Goal: Information Seeking & Learning: Learn about a topic

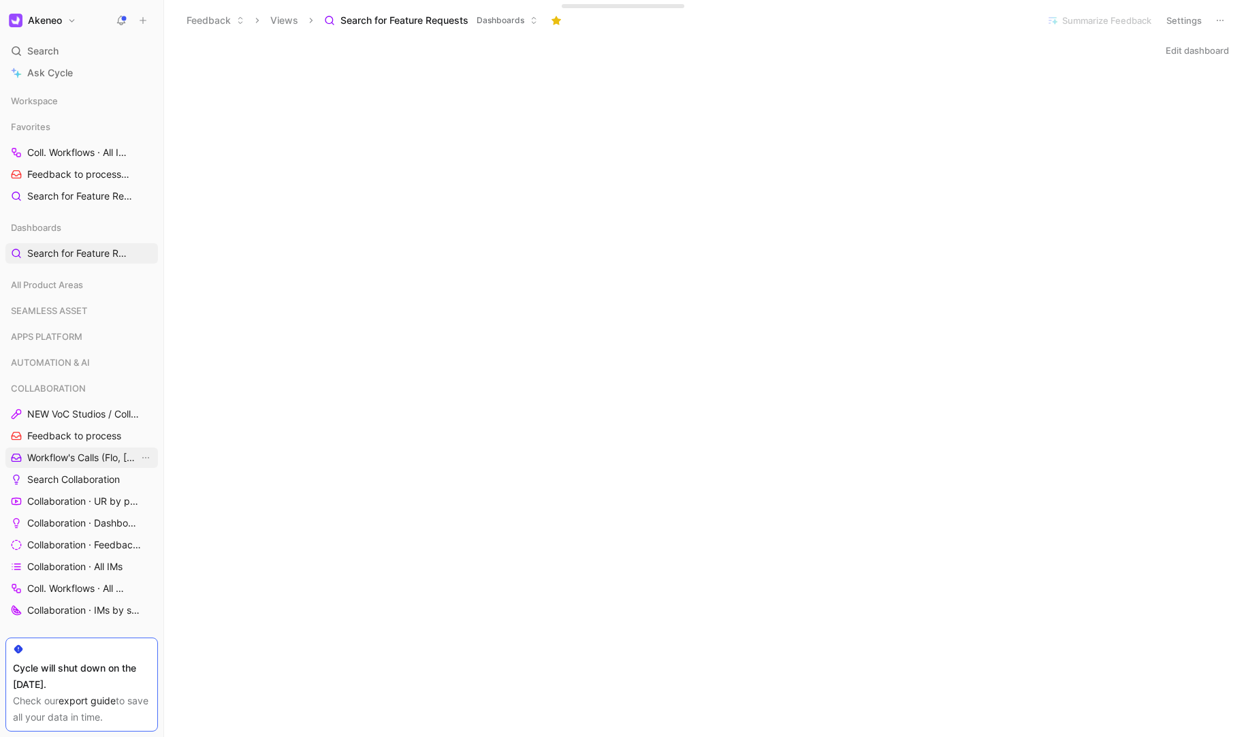
click at [84, 462] on span "Workflow's Calls (Flo, [PERSON_NAME], [PERSON_NAME])" at bounding box center [83, 458] width 112 height 14
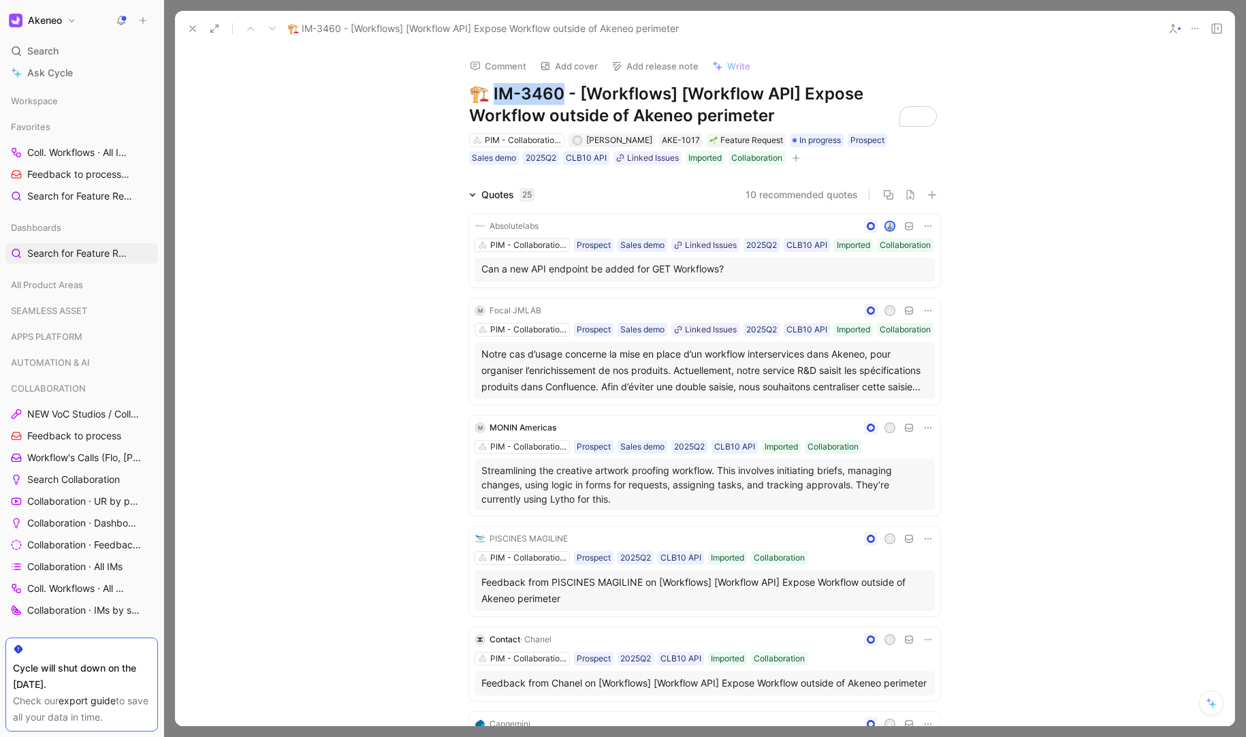
drag, startPoint x: 539, startPoint y: 97, endPoint x: 484, endPoint y: 96, distance: 55.2
click at [484, 96] on h1 "🏗️ IM-3460 - [Workflows] [Workflow API] Expose Workflow outside of Akeneo perim…" at bounding box center [704, 105] width 471 height 44
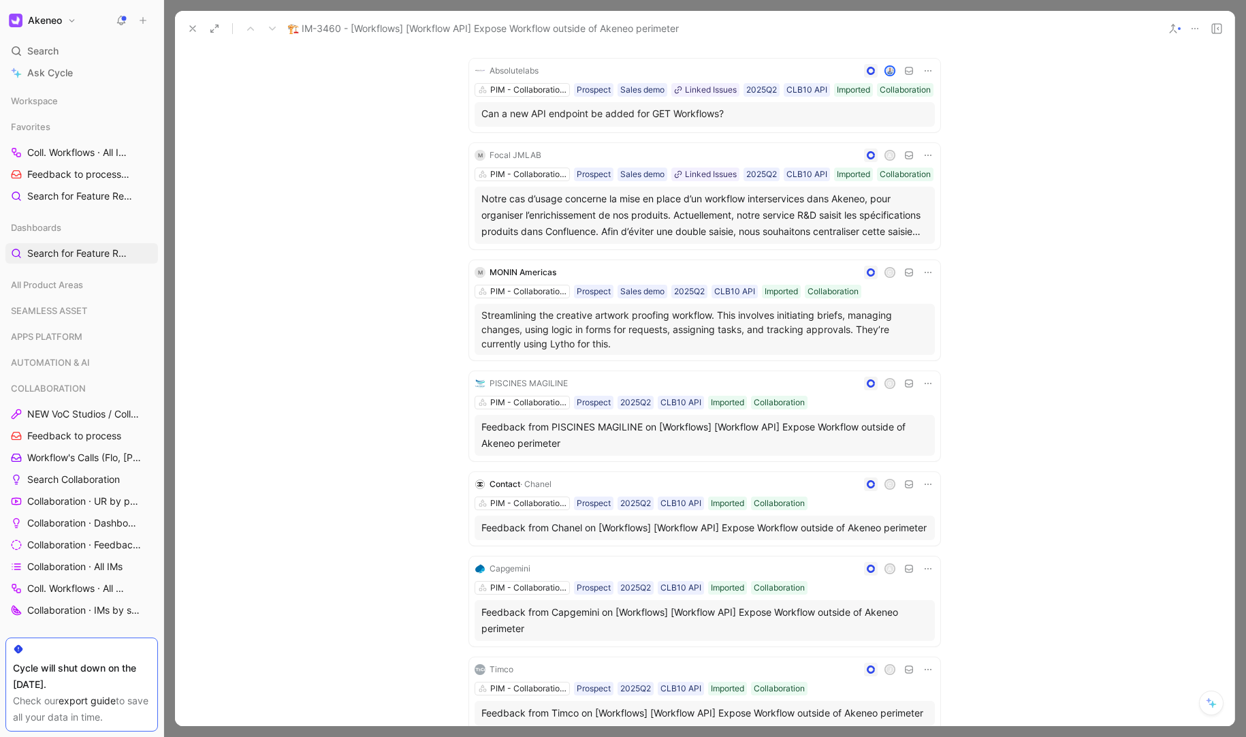
scroll to position [159, 0]
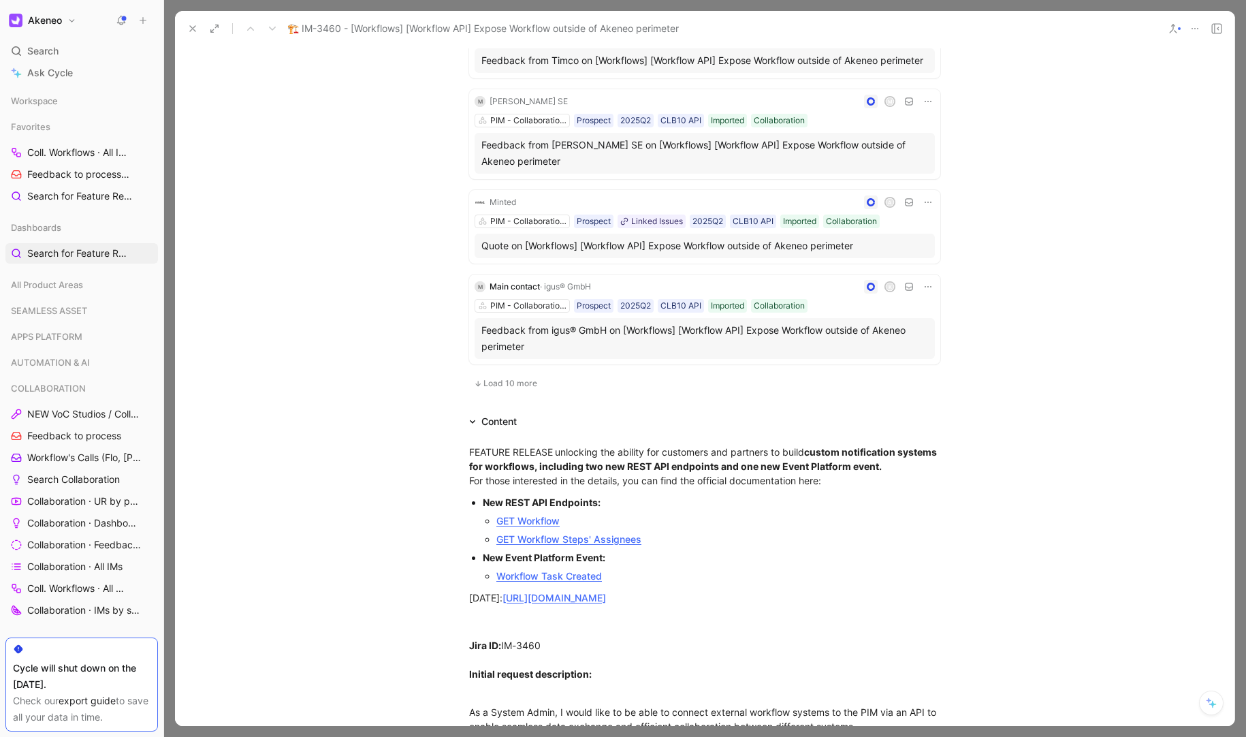
click at [187, 28] on icon at bounding box center [192, 28] width 11 height 11
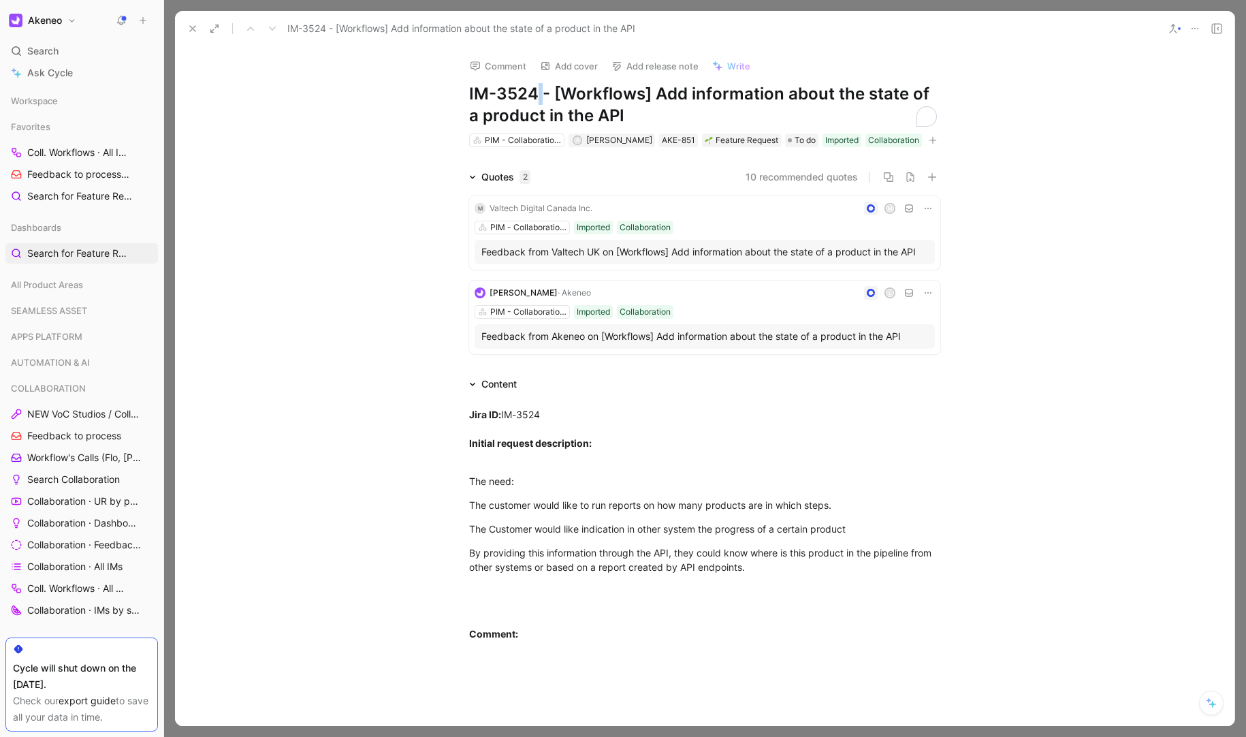
click at [535, 94] on h1 "IM-3524 - [Workflows] Add information about the state of a product in the API" at bounding box center [704, 105] width 471 height 44
click at [195, 31] on icon at bounding box center [192, 28] width 11 height 11
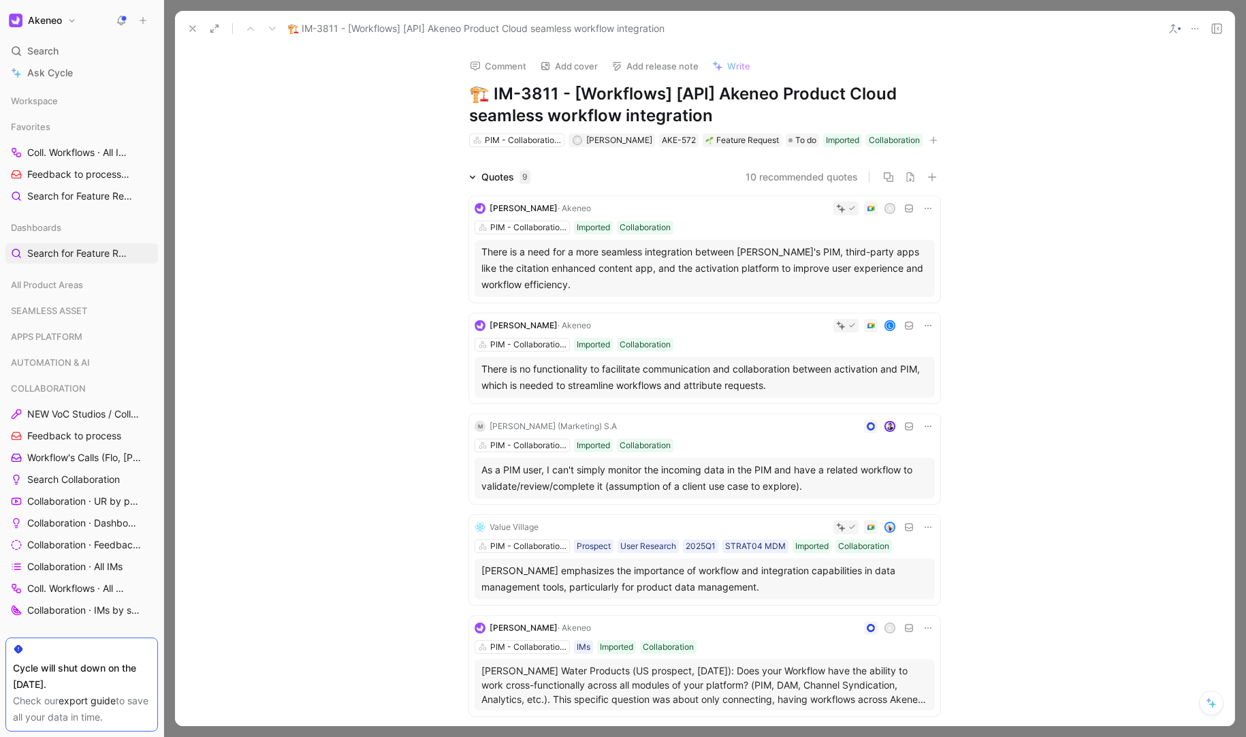
click at [382, 142] on div "Comment Add cover Add release note Write 🏗️ IM-3811 - [Workflows] [API] Akeneo …" at bounding box center [705, 387] width 1060 height 680
click at [192, 31] on icon at bounding box center [192, 28] width 11 height 11
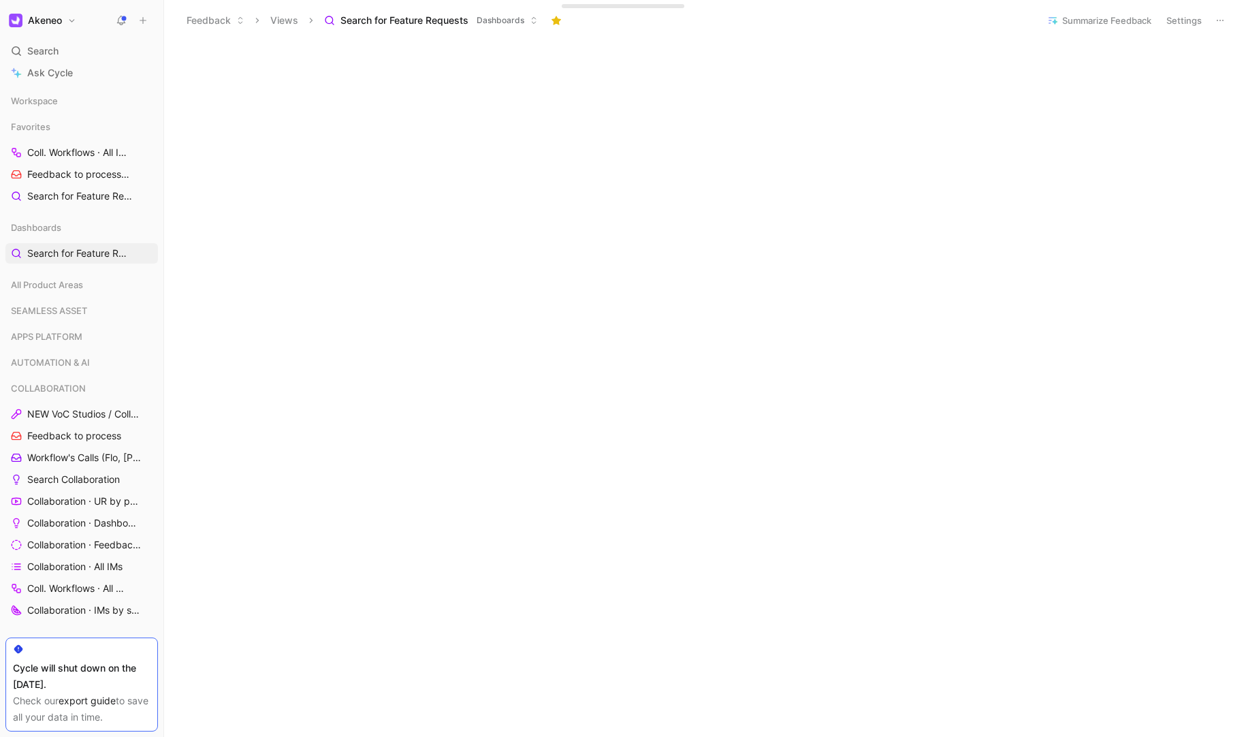
scroll to position [96, 0]
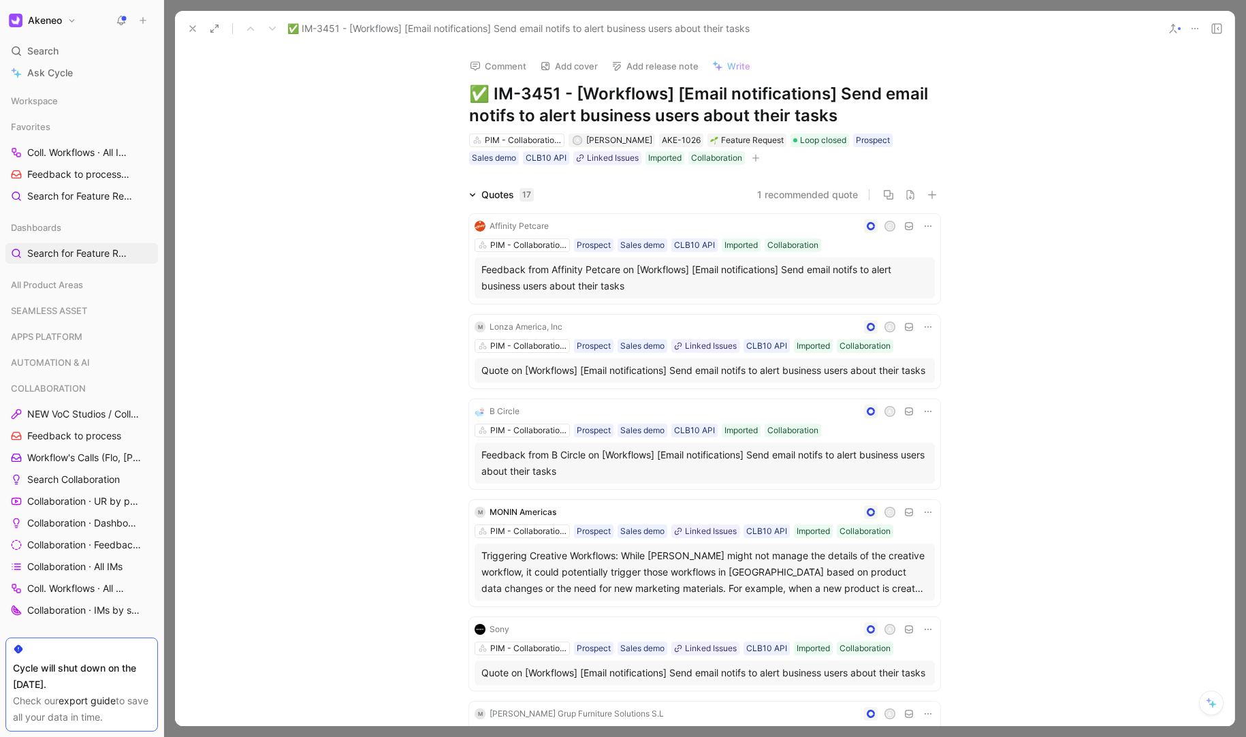
drag, startPoint x: 254, startPoint y: 113, endPoint x: 195, endPoint y: 36, distance: 96.7
click at [254, 113] on div "Comment Add cover Add release note Write ✅ IM-3451 - [Workflows] [Email notific…" at bounding box center [705, 387] width 1060 height 680
click at [186, 29] on button at bounding box center [192, 28] width 19 height 19
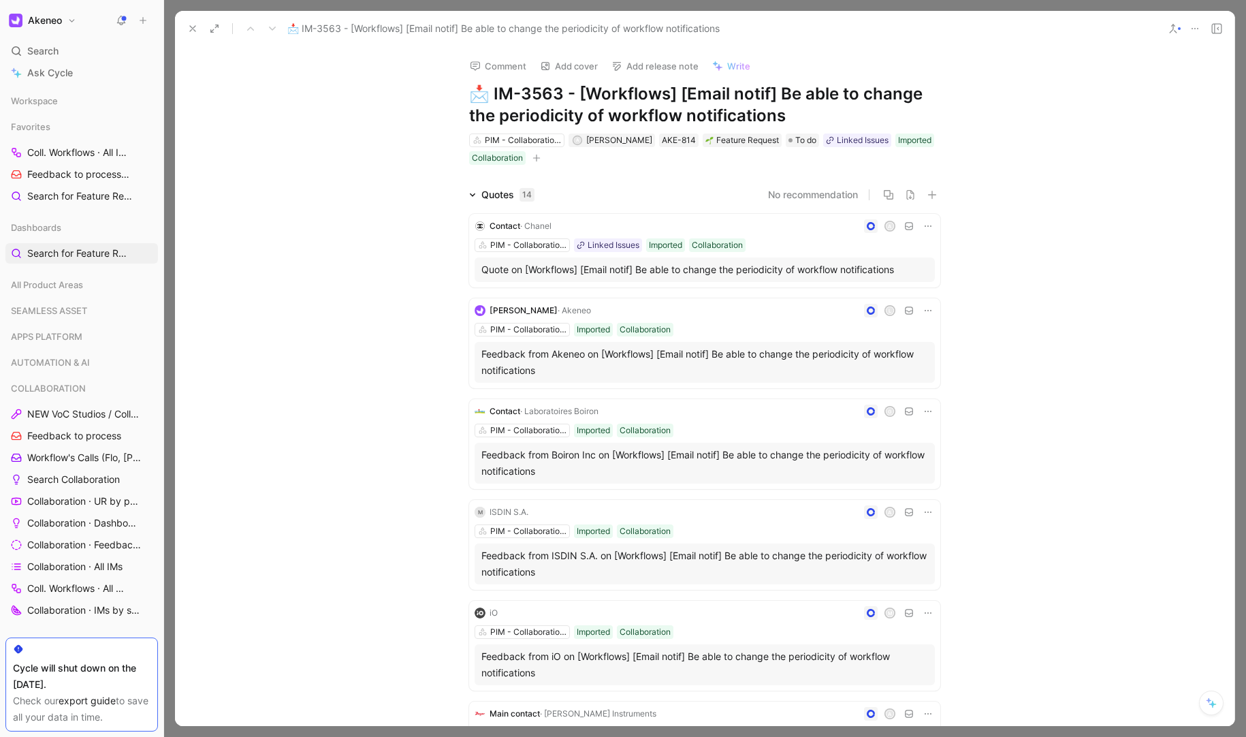
click at [230, 123] on div "Comment Add cover Add release note Write 📩 IM-3563 - [Workflows] [Email notif] …" at bounding box center [705, 387] width 1060 height 680
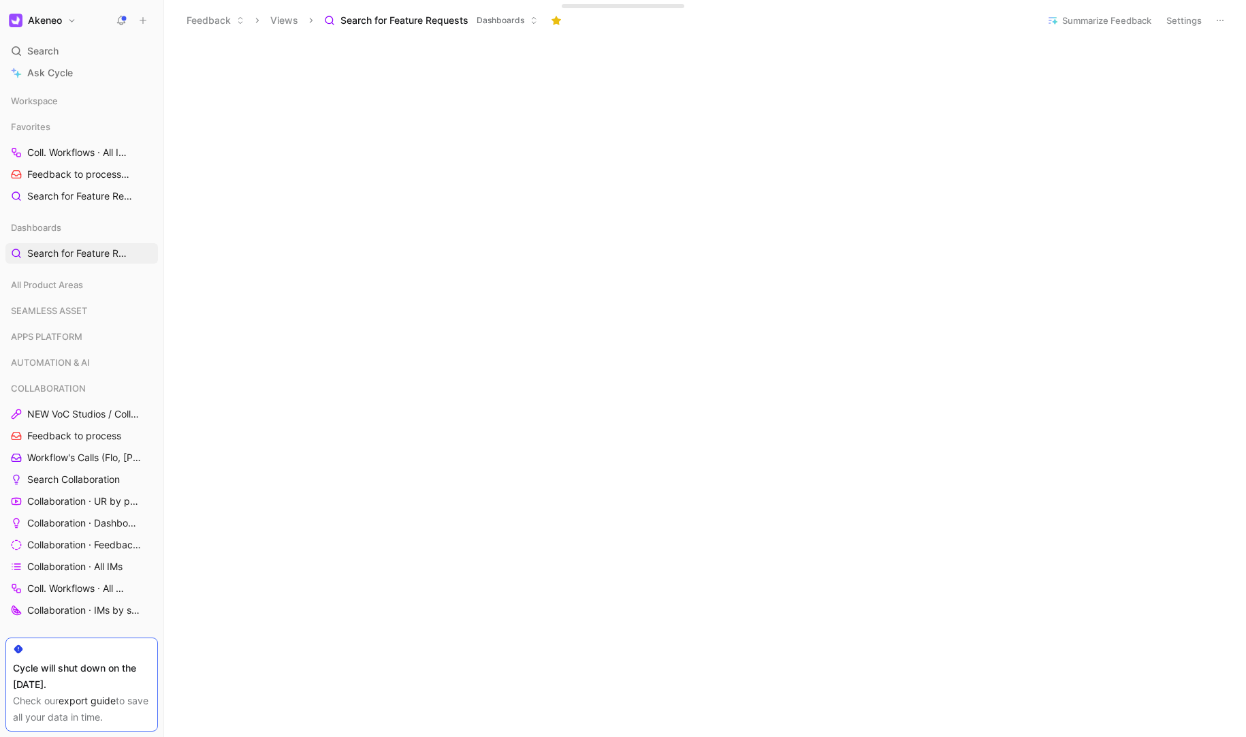
scroll to position [469, 0]
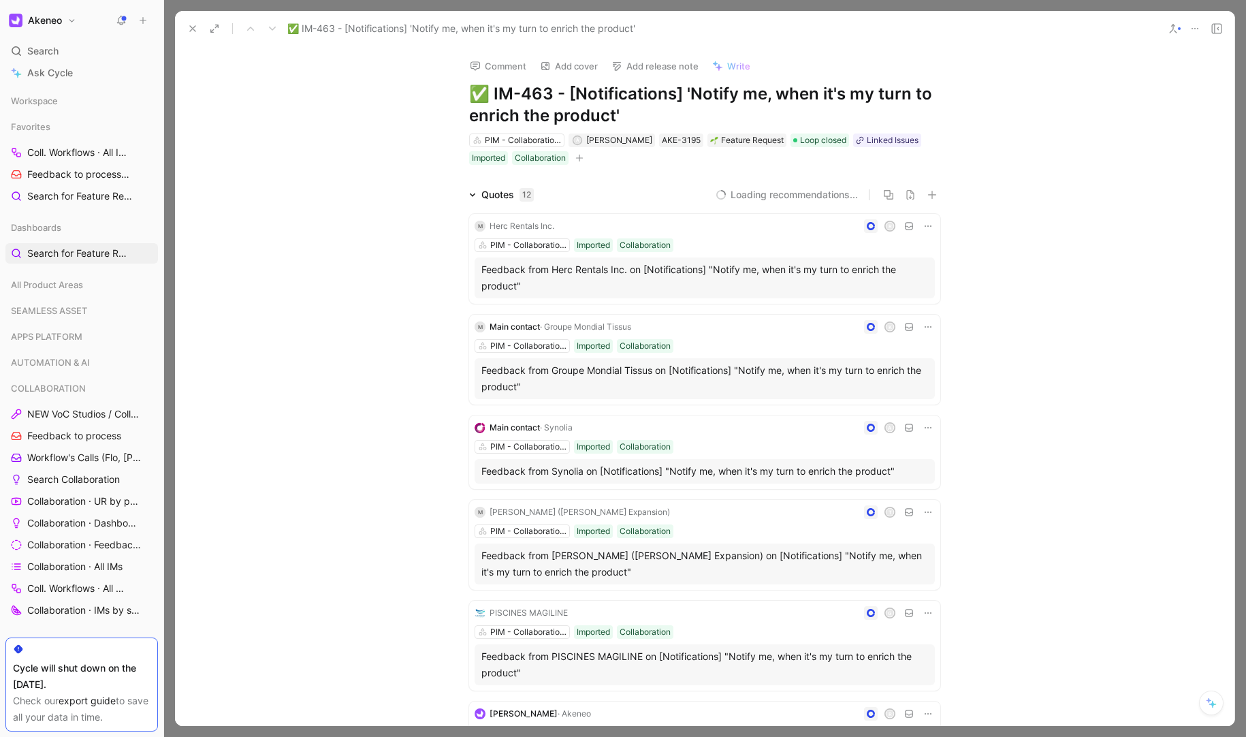
click at [331, 163] on div "Comment Add cover Add release note Write ✅ IM-463 - [Notifications] 'Notify me,…" at bounding box center [705, 387] width 1060 height 680
click at [191, 33] on icon at bounding box center [192, 28] width 11 height 11
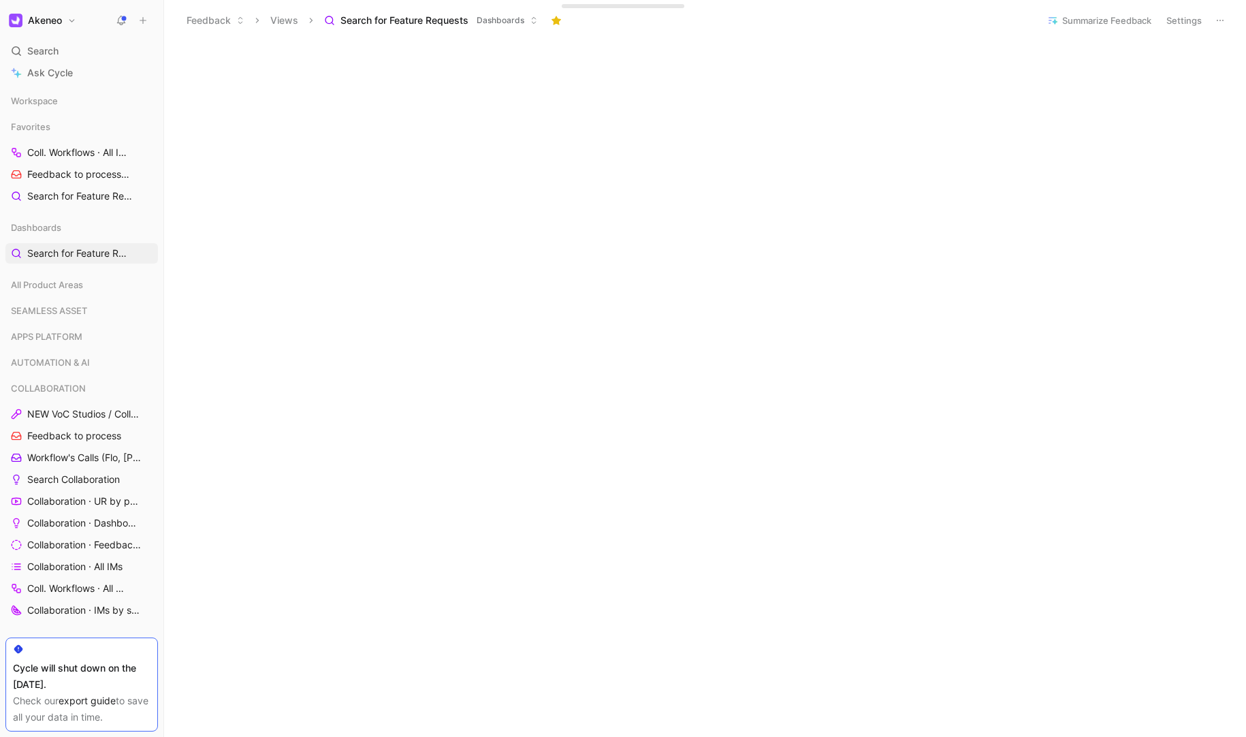
scroll to position [705, 0]
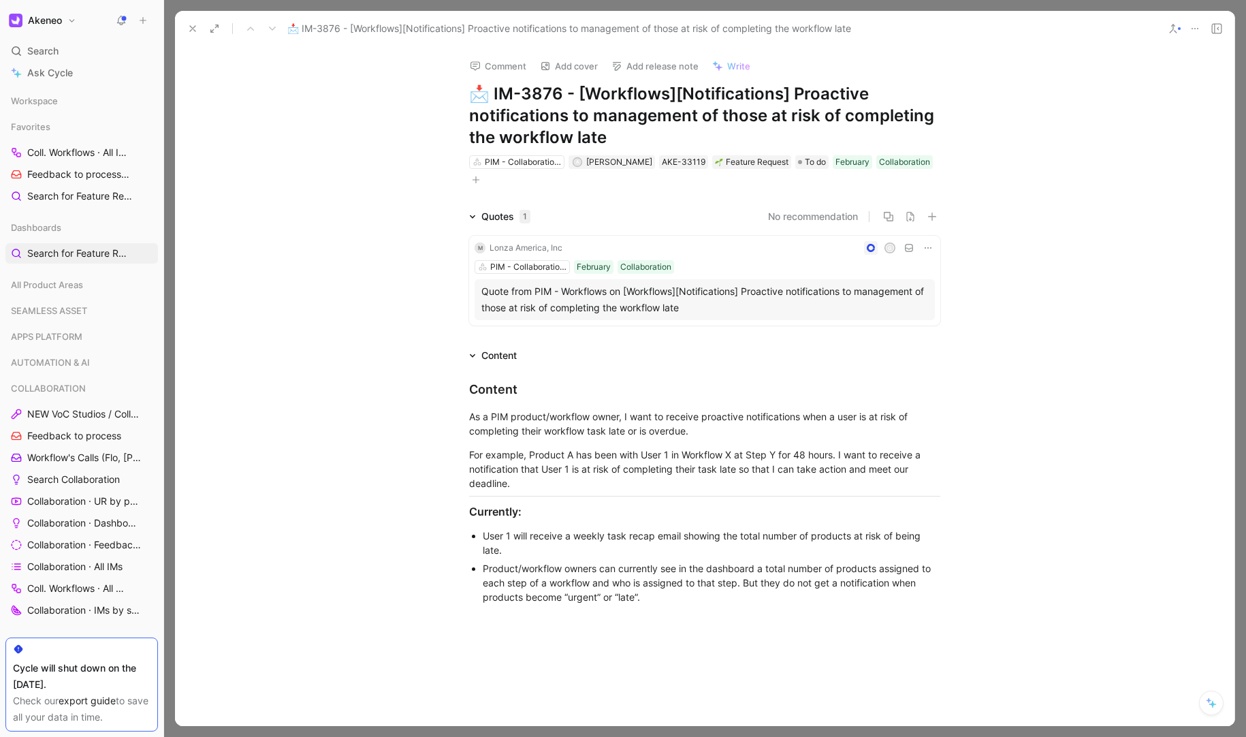
drag, startPoint x: 310, startPoint y: 140, endPoint x: 248, endPoint y: 78, distance: 87.6
click at [310, 140] on div "Comment Add cover Add release note Write 📩 IM-3876 - [Workflows][Notifications]…" at bounding box center [705, 387] width 1060 height 680
click at [183, 32] on button at bounding box center [192, 28] width 19 height 19
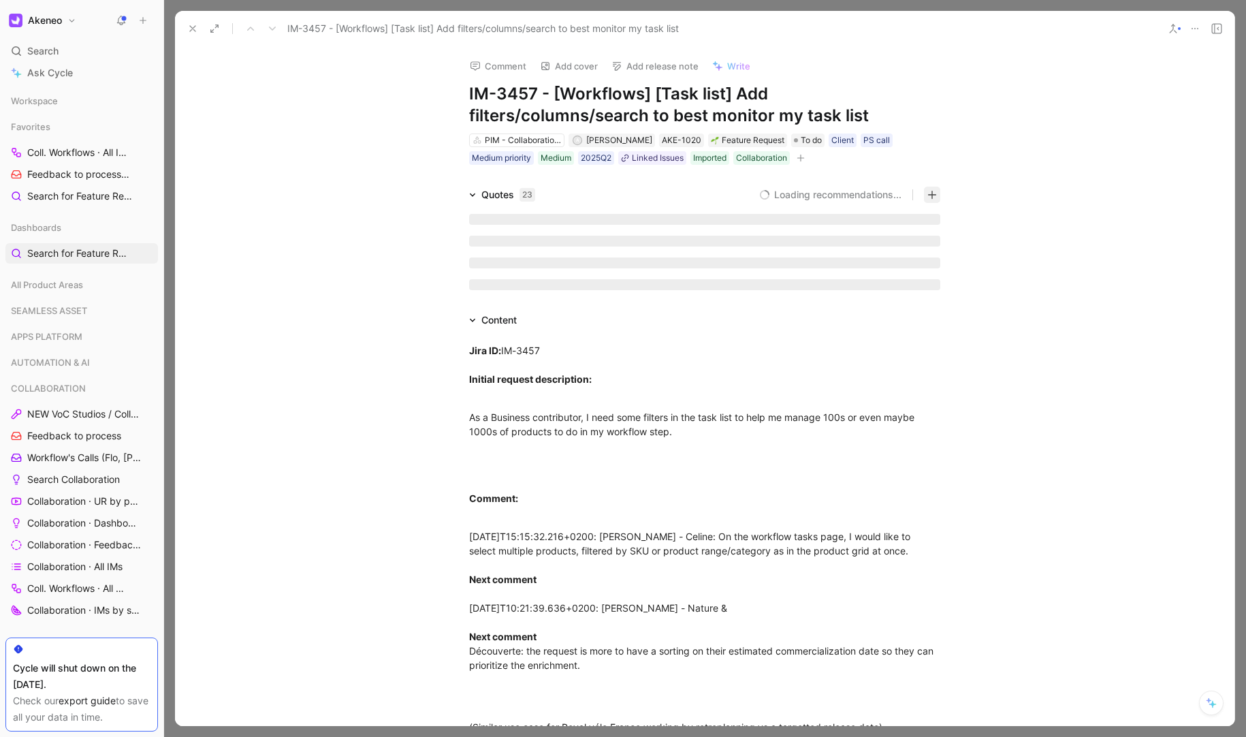
click at [926, 200] on button "button" at bounding box center [932, 195] width 16 height 16
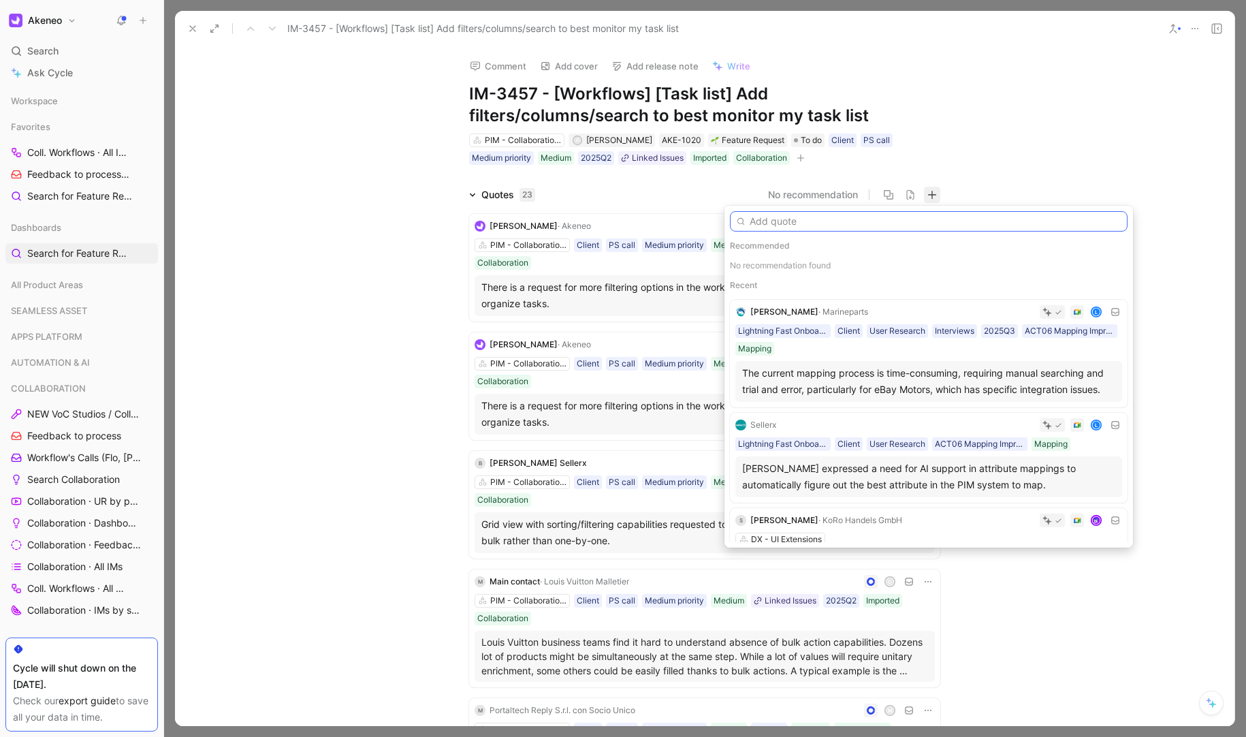
click at [778, 218] on input "text" at bounding box center [929, 221] width 398 height 20
paste input "Column views: Unlike product views, workflow column views cannot be personalize…"
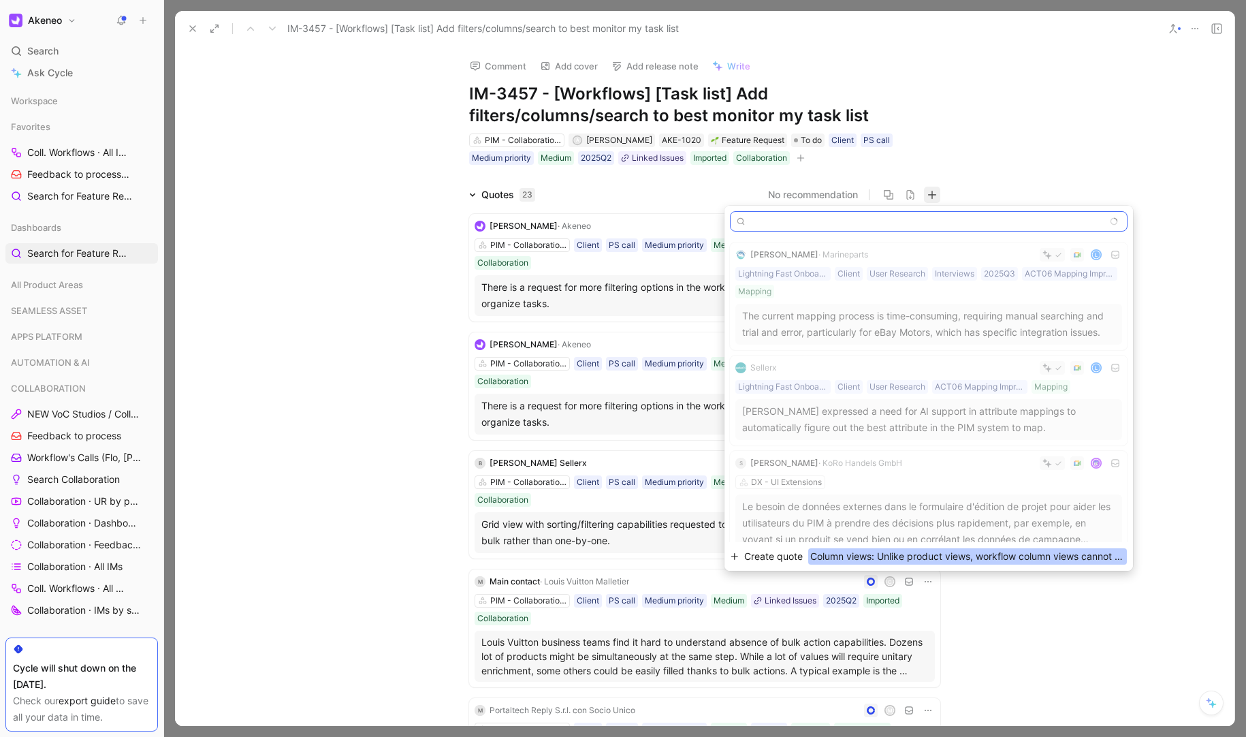
type input "Column views: Unlike product views, workflow column views cannot be personalize…"
click at [902, 555] on span "Column views: Unlike product views, workflow column views cannot be personalize…" at bounding box center [967, 556] width 319 height 16
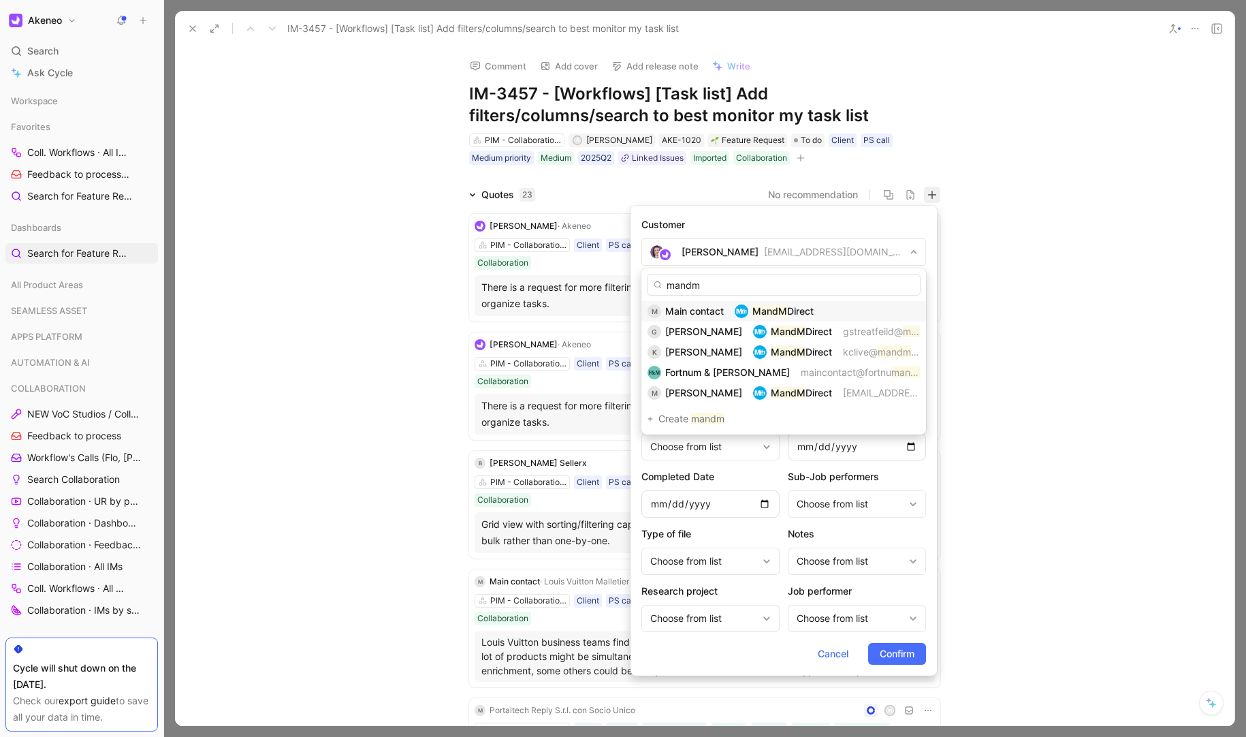
type input "mandm"
click at [731, 313] on div "M Main contact MandM Direct" at bounding box center [784, 311] width 272 height 16
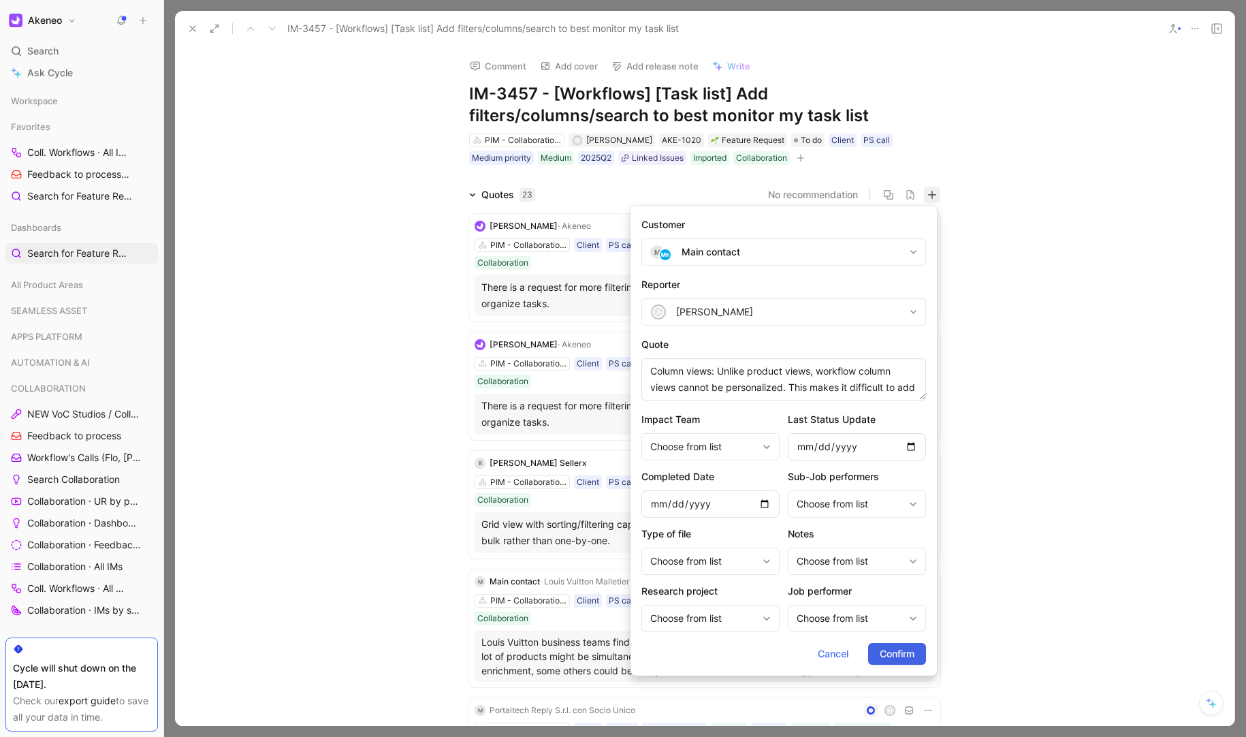
click at [889, 657] on span "Confirm" at bounding box center [897, 654] width 35 height 16
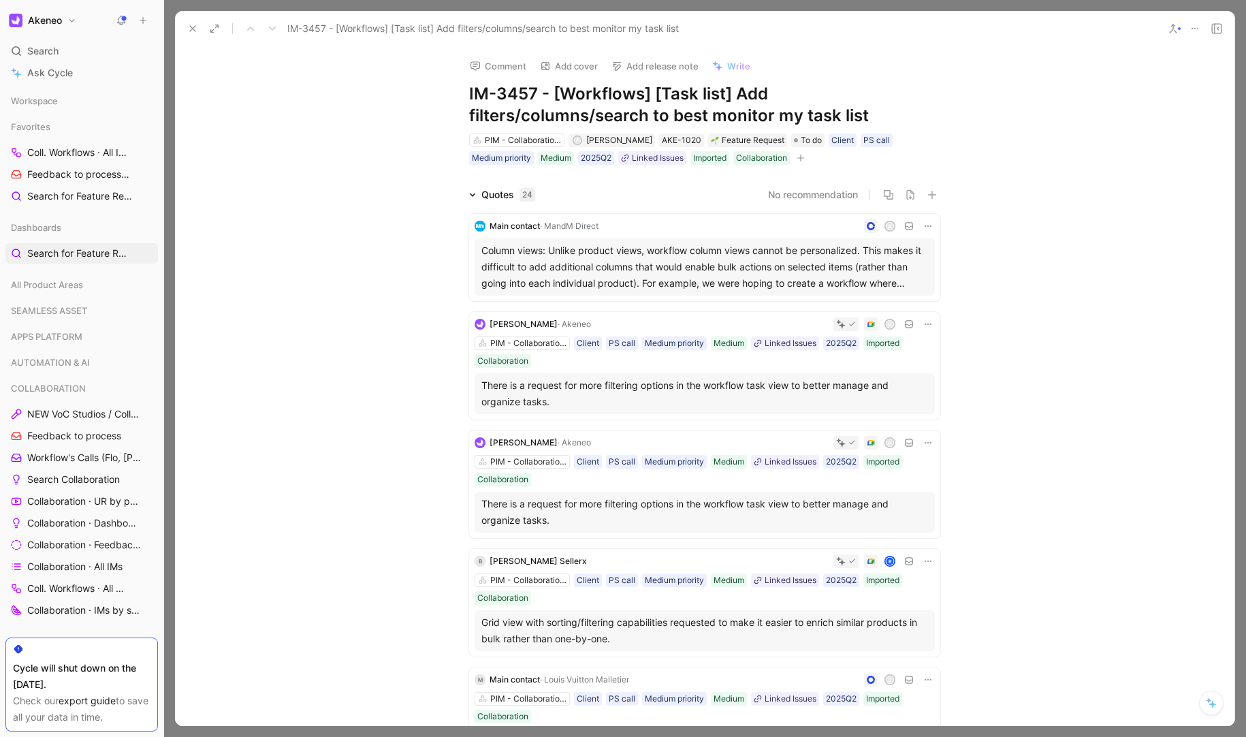
click at [797, 286] on div "Column views: Unlike product views, workflow column views cannot be personalize…" at bounding box center [705, 266] width 447 height 49
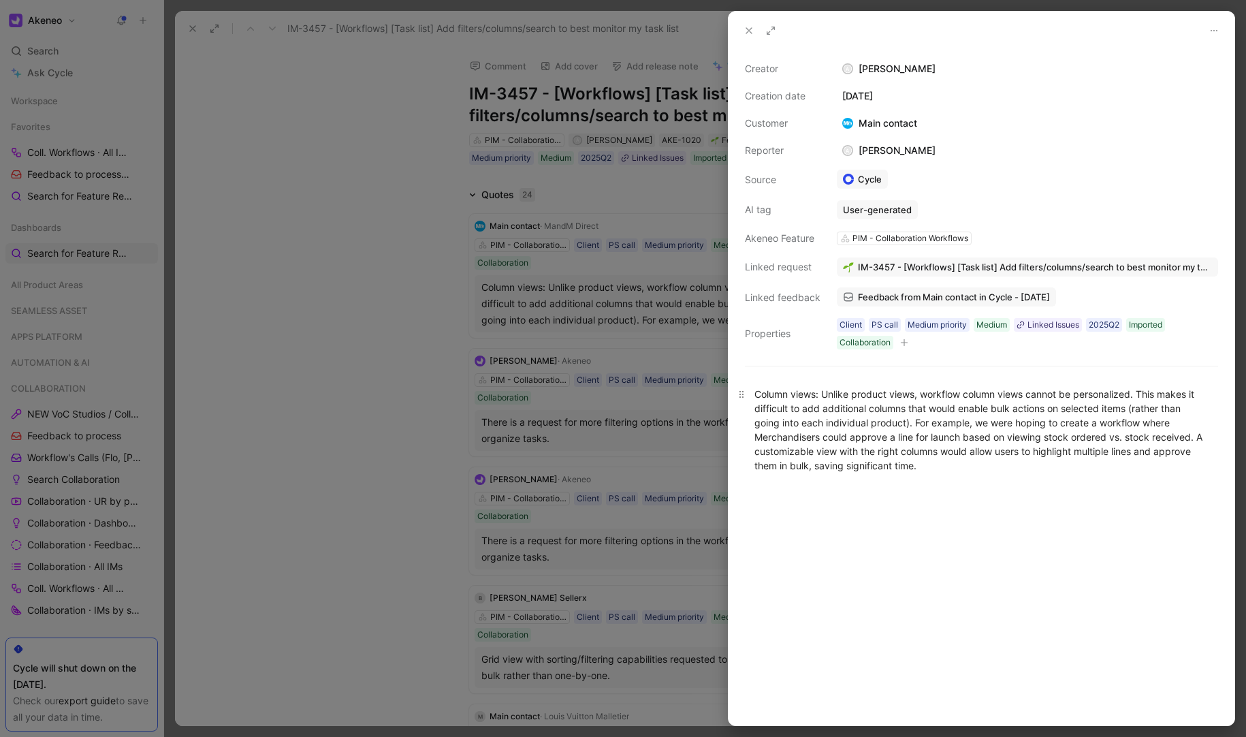
click at [943, 465] on div "Column views: Unlike product views, workflow column views cannot be personalize…" at bounding box center [982, 430] width 454 height 86
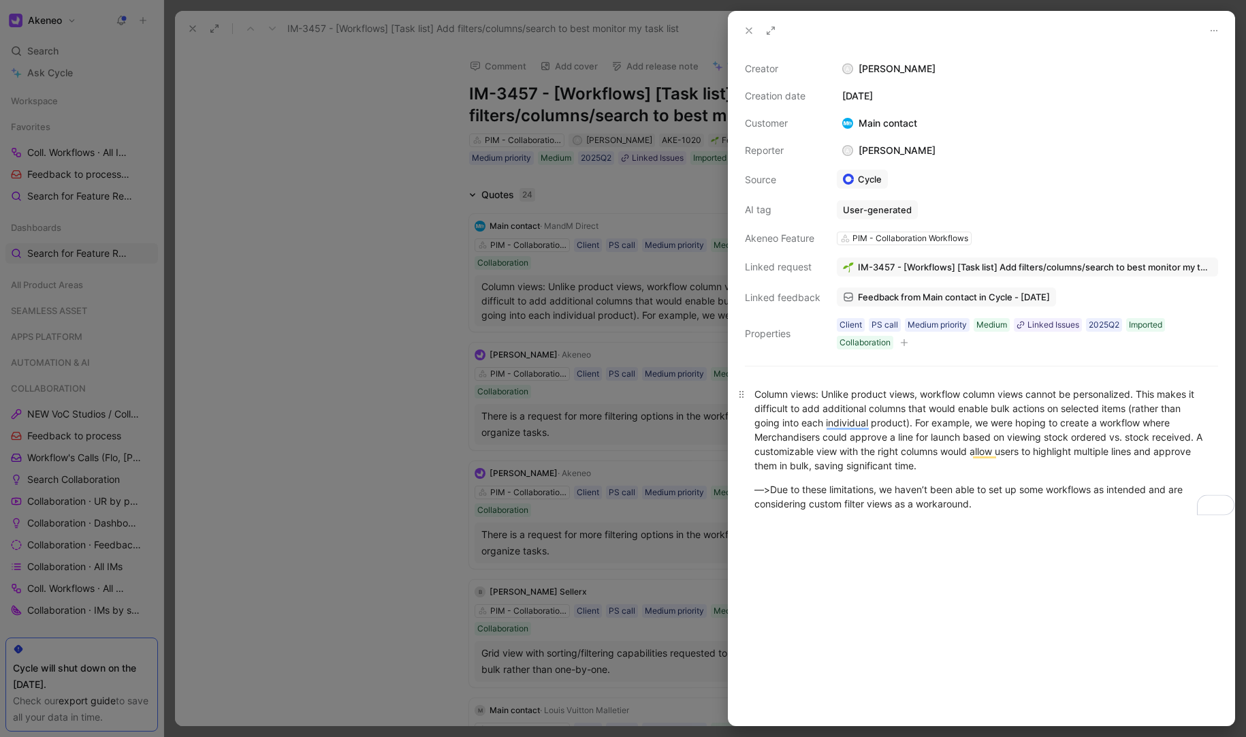
click at [756, 392] on div "Column views: Unlike product views, workflow column views cannot be personalize…" at bounding box center [982, 430] width 454 height 86
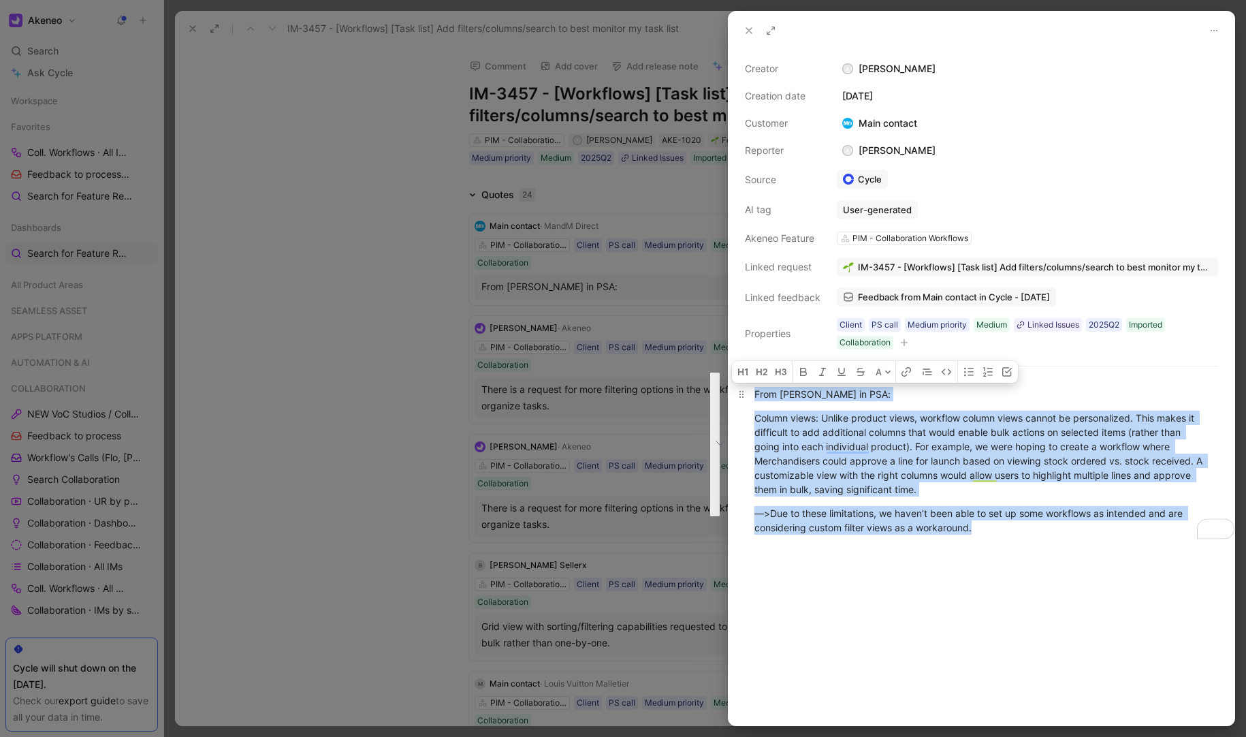
drag, startPoint x: 981, startPoint y: 522, endPoint x: 756, endPoint y: 395, distance: 258.9
click at [756, 395] on div "From Robyn in PSA: Column views: Unlike product views, workflow column views ca…" at bounding box center [982, 461] width 506 height 178
click at [748, 29] on icon at bounding box center [749, 30] width 11 height 11
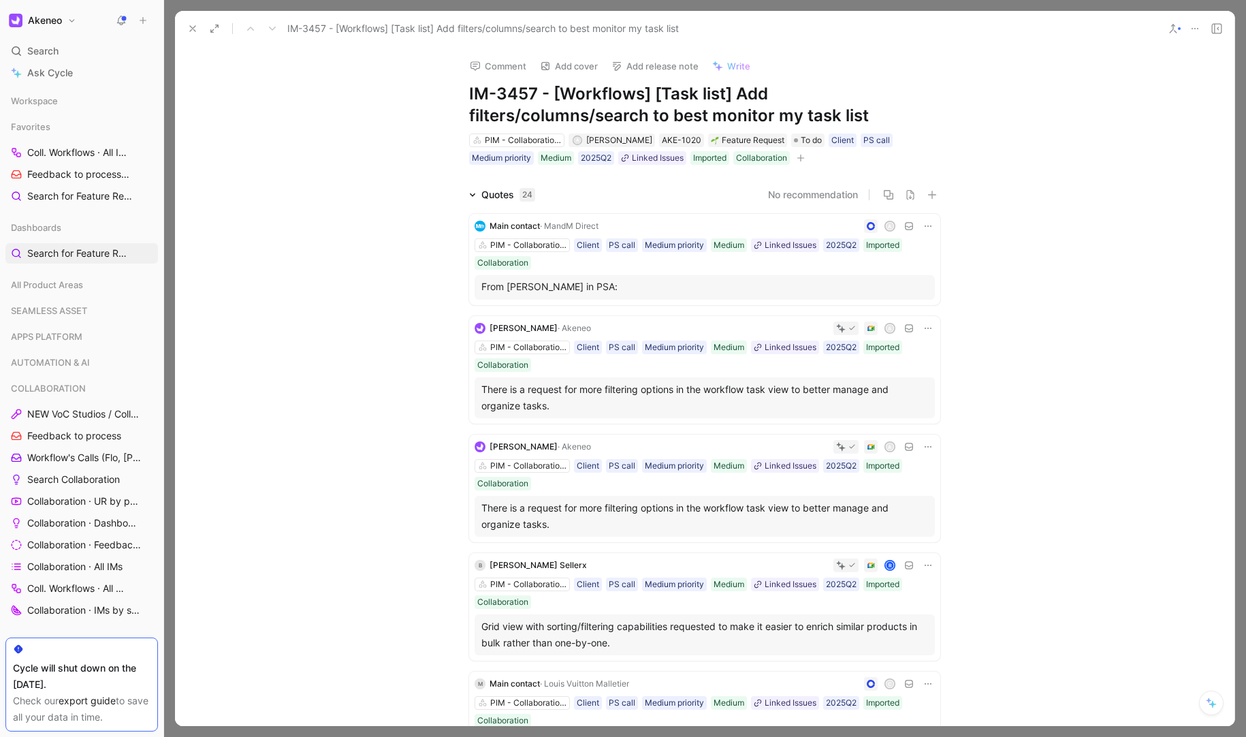
click at [193, 31] on icon at bounding box center [192, 28] width 11 height 11
click at [193, 31] on div "Feedback Views Search for Feature Requests Dashboards" at bounding box center [605, 20] width 853 height 23
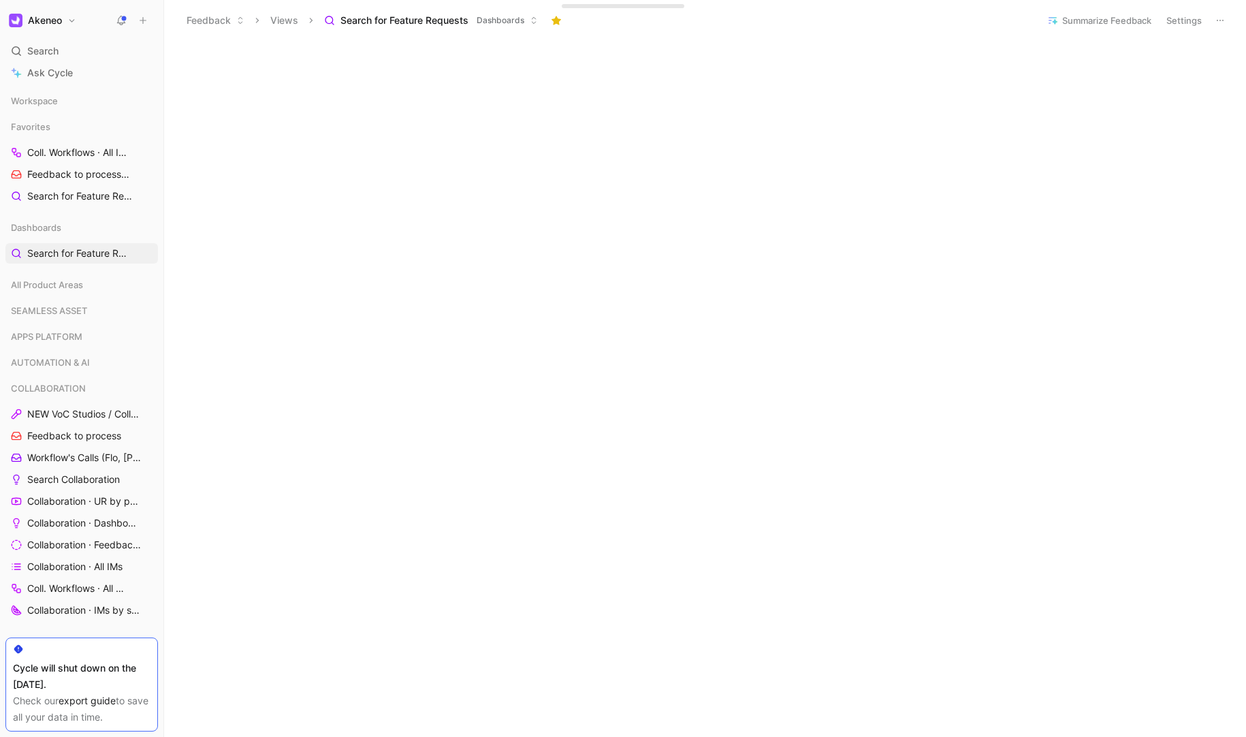
scroll to position [241, 0]
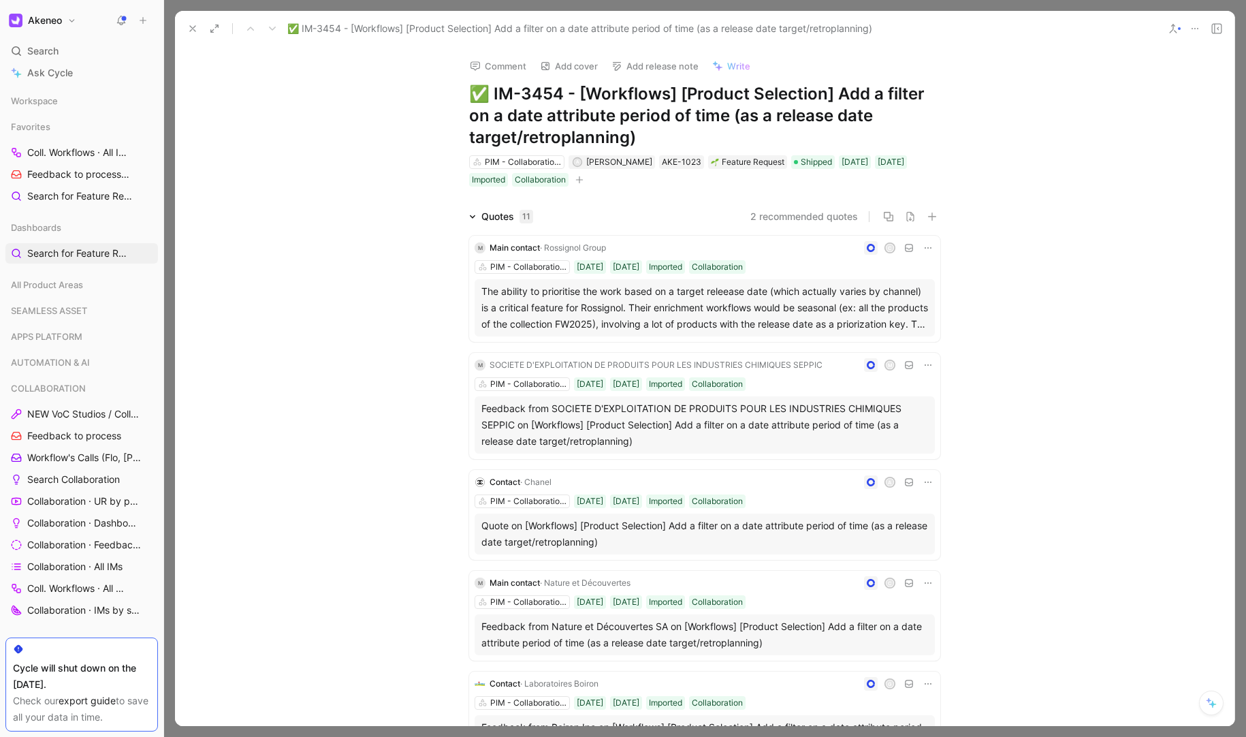
click at [937, 215] on div "Quotes 11 2 recommended quotes" at bounding box center [704, 216] width 523 height 16
click at [932, 216] on icon "button" at bounding box center [933, 217] width 10 height 10
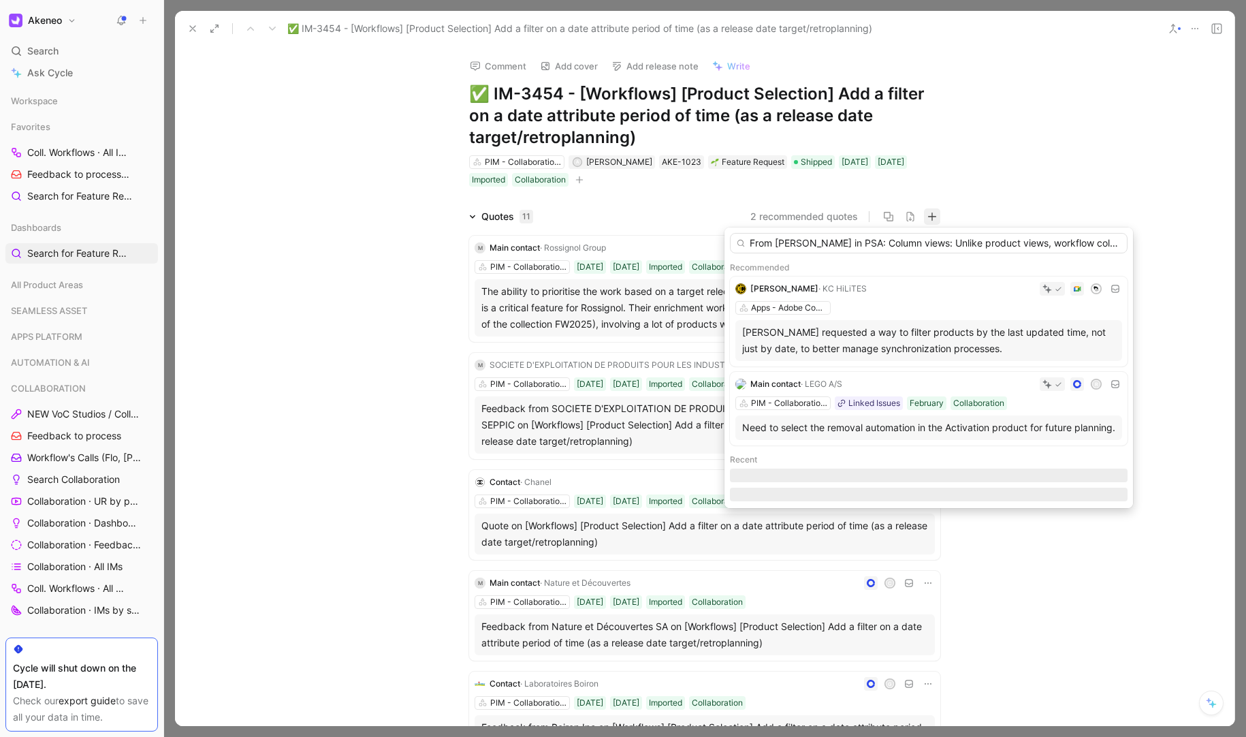
scroll to position [0, 2761]
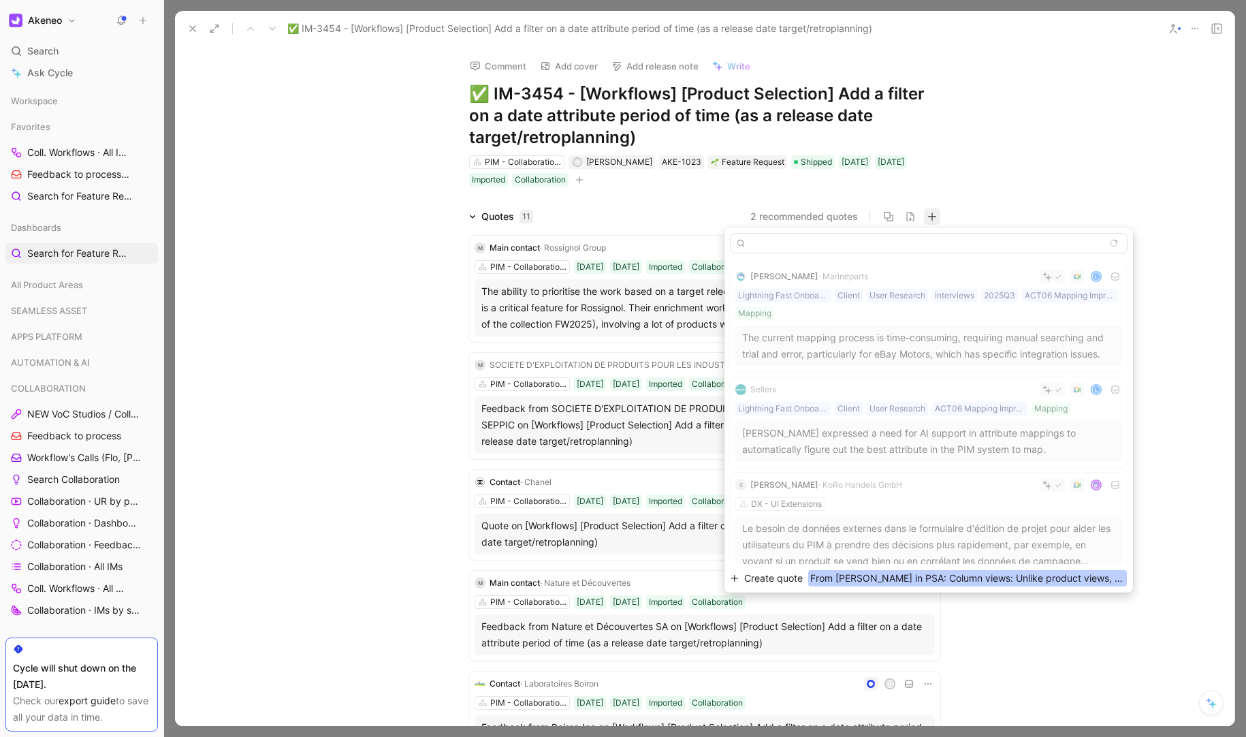
type input "From Robyn in PSA: Column views: Unlike product views, workflow column views ca…"
click at [882, 571] on span "From Robyn in PSA: Column views: Unlike product views, workflow column views ca…" at bounding box center [967, 578] width 319 height 16
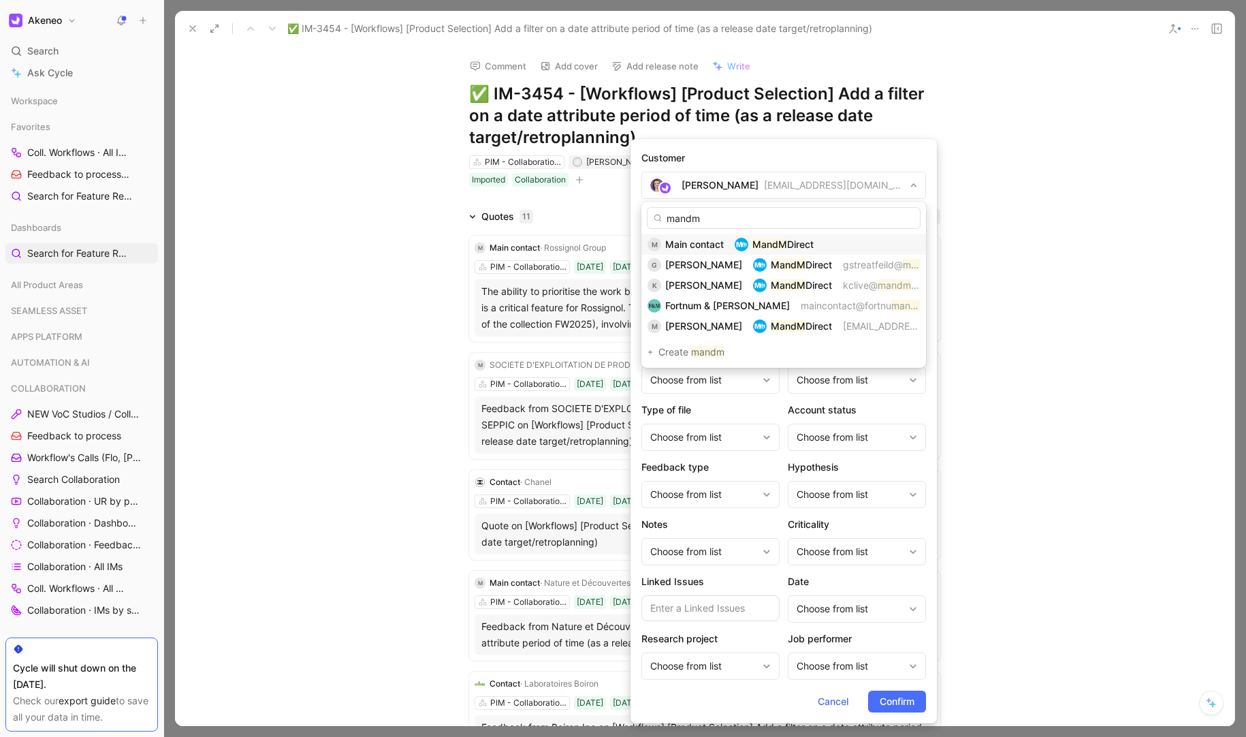
type input "mandm"
click at [756, 242] on mark "MandM" at bounding box center [770, 244] width 35 height 12
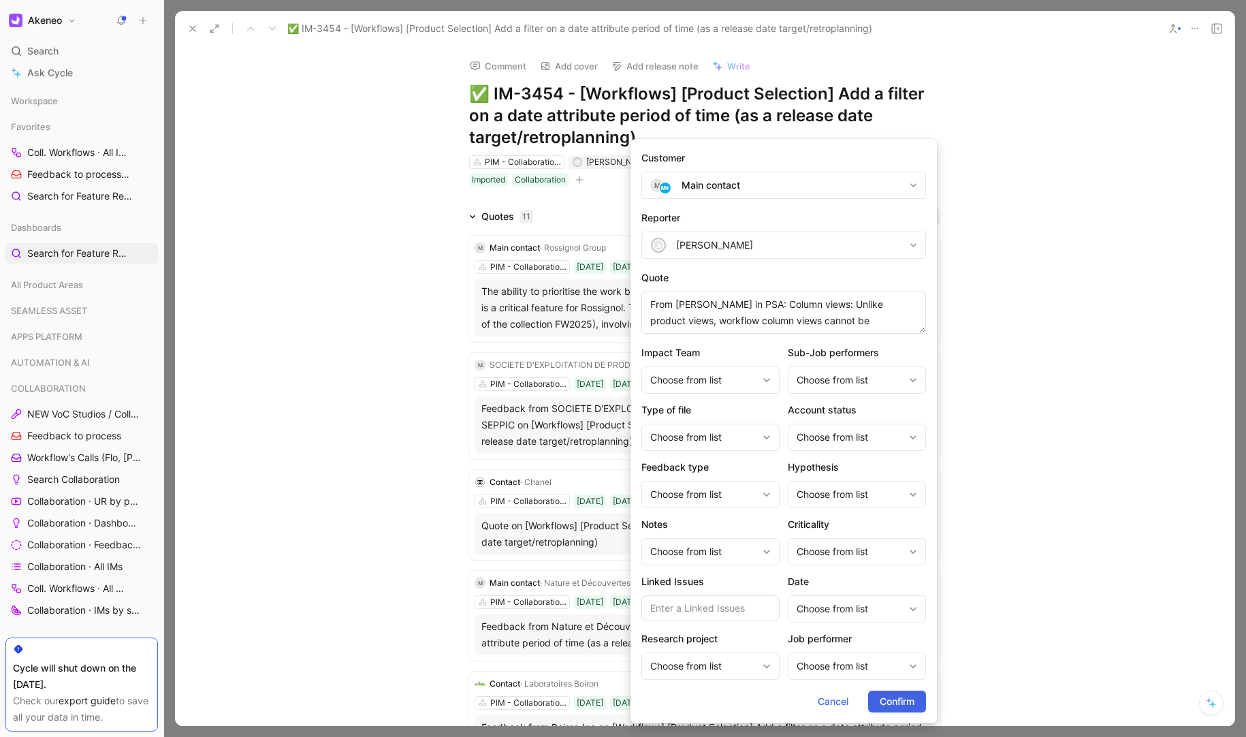
click at [890, 699] on span "Confirm" at bounding box center [897, 701] width 35 height 16
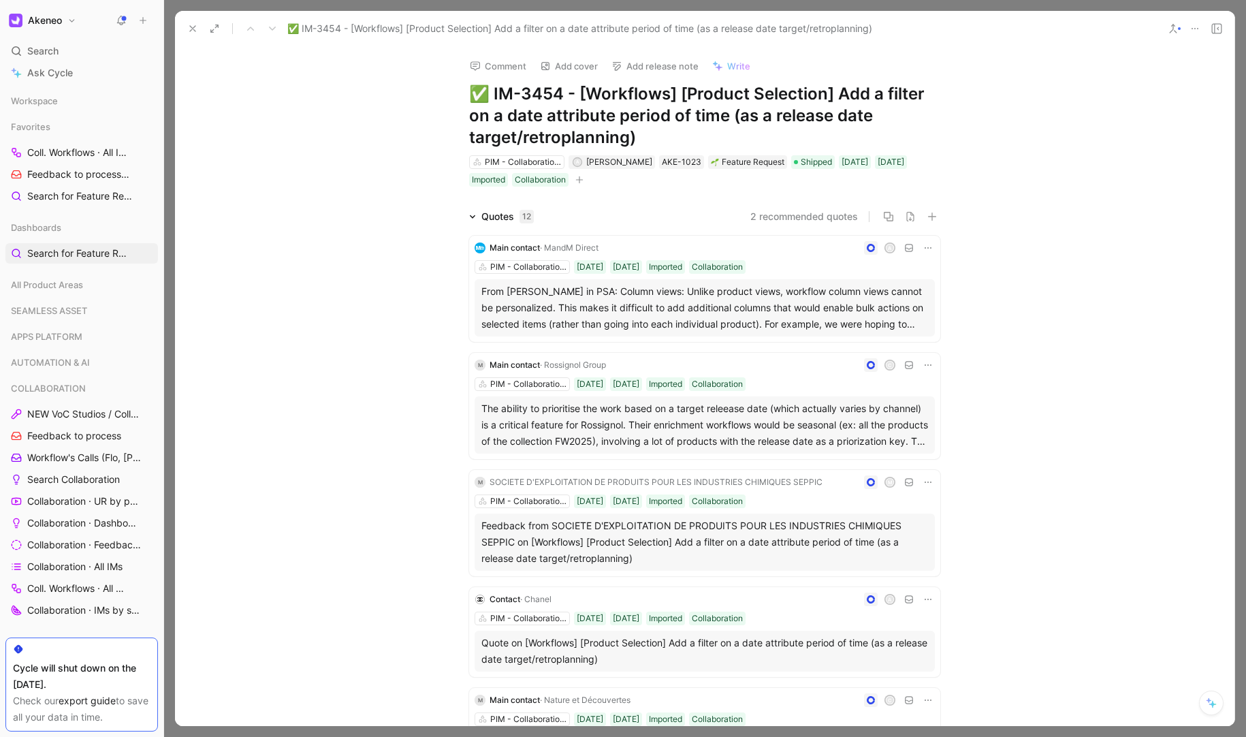
click at [759, 296] on div "From Robyn in PSA: Column views: Unlike product views, workflow column views ca…" at bounding box center [705, 307] width 447 height 49
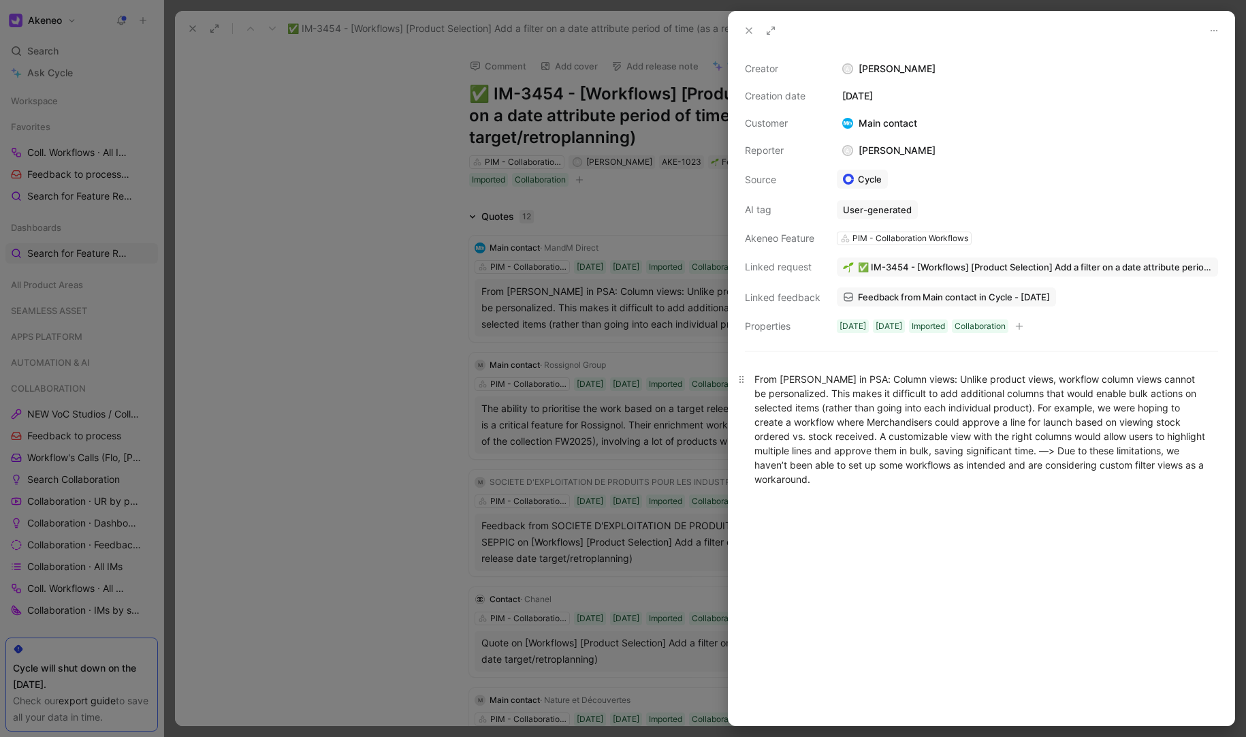
click at [904, 471] on div "From Robyn in PSA: Column views: Unlike product views, workflow column views ca…" at bounding box center [982, 429] width 454 height 114
click at [925, 476] on div "From Robyn in PSA: Column views: Unlike product views, workflow column views ca…" at bounding box center [982, 429] width 454 height 114
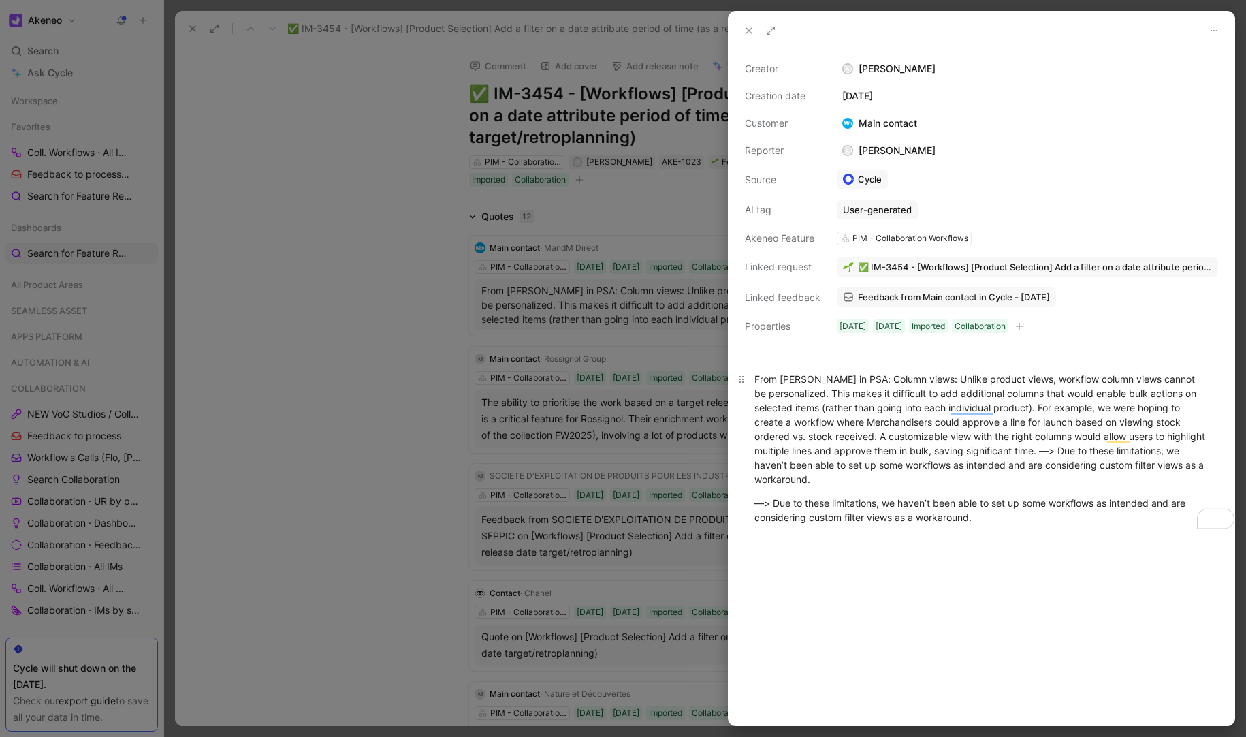
click at [848, 381] on div "From Robyn in PSA: Column views: Unlike product views, workflow column views ca…" at bounding box center [982, 429] width 454 height 114
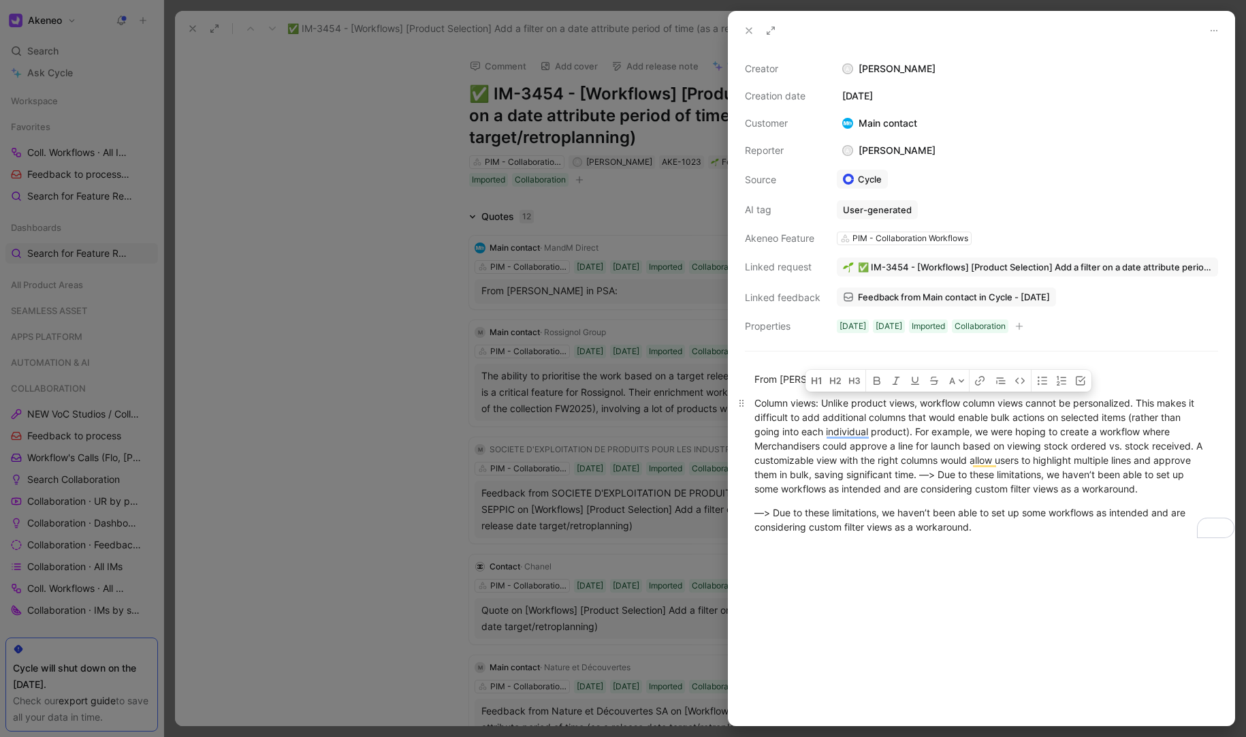
drag, startPoint x: 1150, startPoint y: 488, endPoint x: 753, endPoint y: 407, distance: 405.4
click at [753, 407] on p "Column views: Unlike product views, workflow column views cannot be personalize…" at bounding box center [982, 446] width 506 height 108
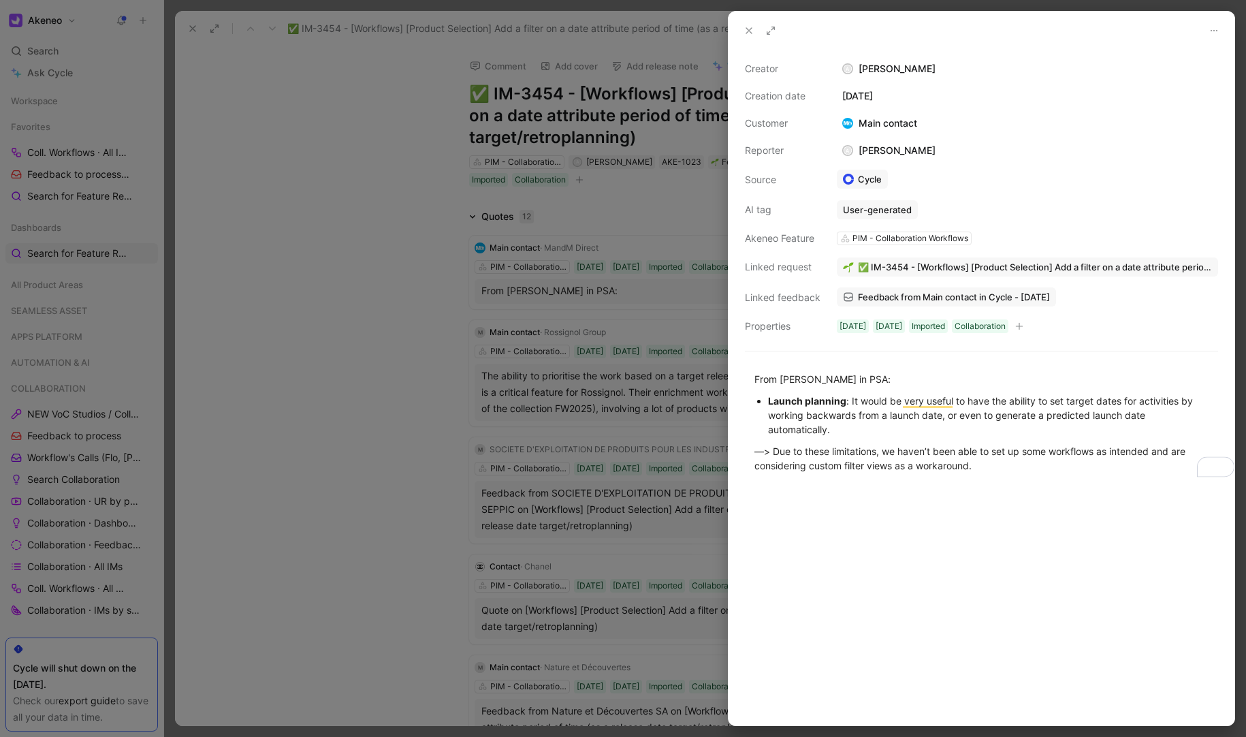
click at [755, 35] on button at bounding box center [749, 30] width 19 height 19
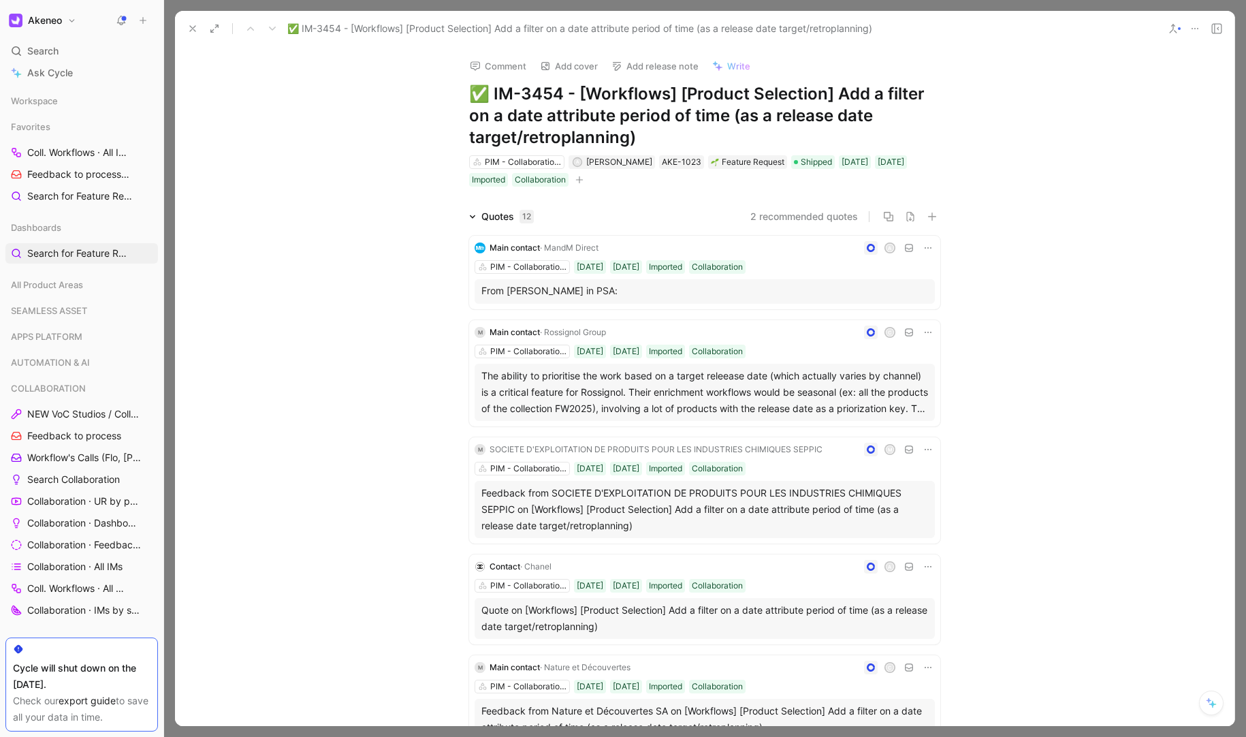
click at [193, 29] on use at bounding box center [192, 28] width 5 height 5
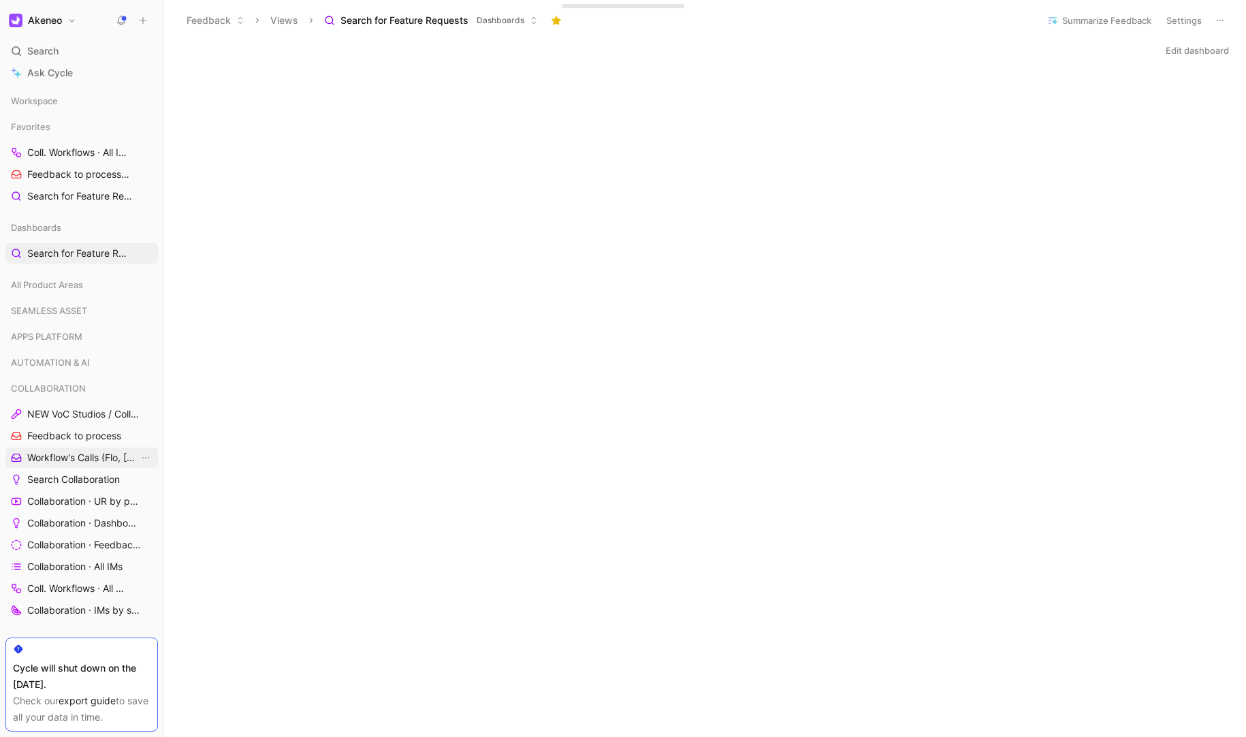
click at [85, 454] on span "Workflow's Calls (Flo, [PERSON_NAME], [PERSON_NAME])" at bounding box center [83, 458] width 112 height 14
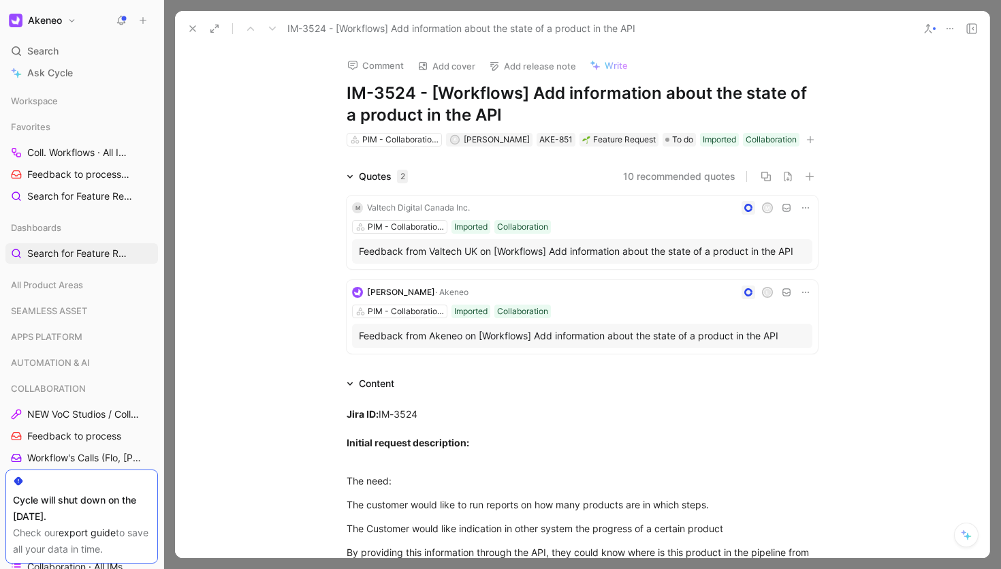
click at [347, 89] on h1 "IM-3524 - [Workflows] Add information about the state of a product in the API" at bounding box center [582, 104] width 471 height 44
click at [347, 91] on h1 "IM-3524 - [Workflows] Add information about the state of a product in the API" at bounding box center [582, 104] width 471 height 44
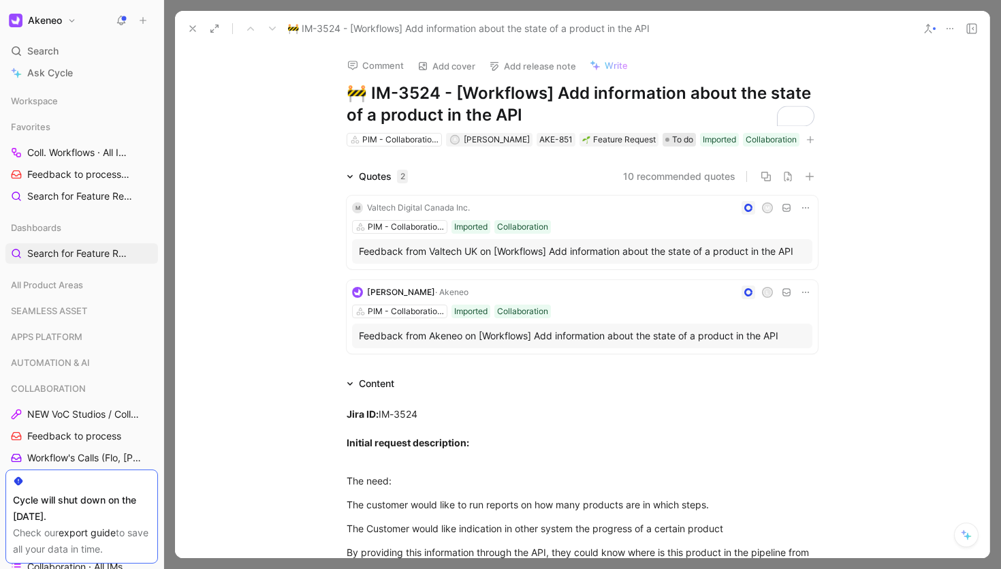
click at [680, 144] on span "To do" at bounding box center [682, 140] width 21 height 14
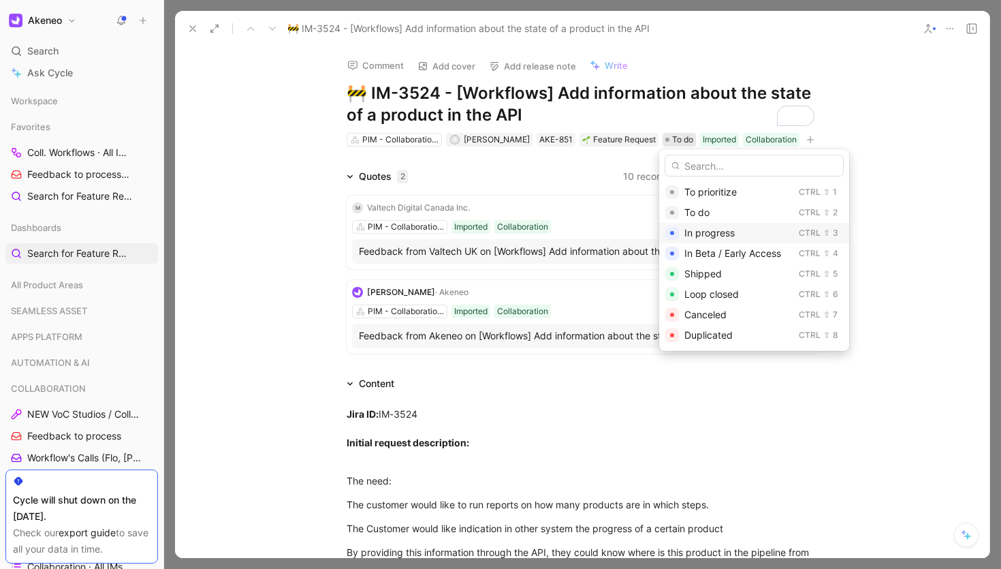
click at [708, 238] on span "In progress" at bounding box center [709, 233] width 50 height 12
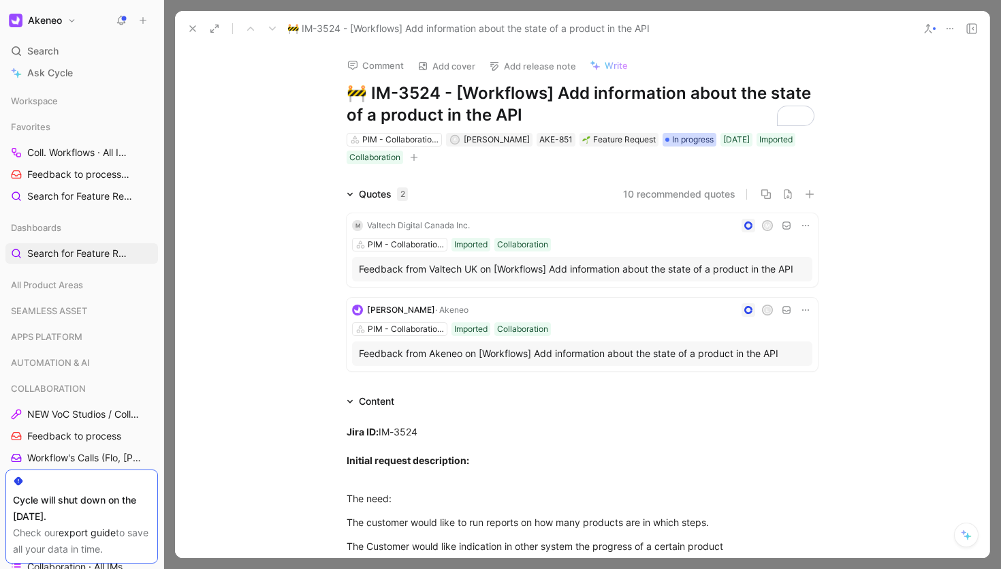
click at [689, 144] on span "In progress" at bounding box center [693, 140] width 42 height 14
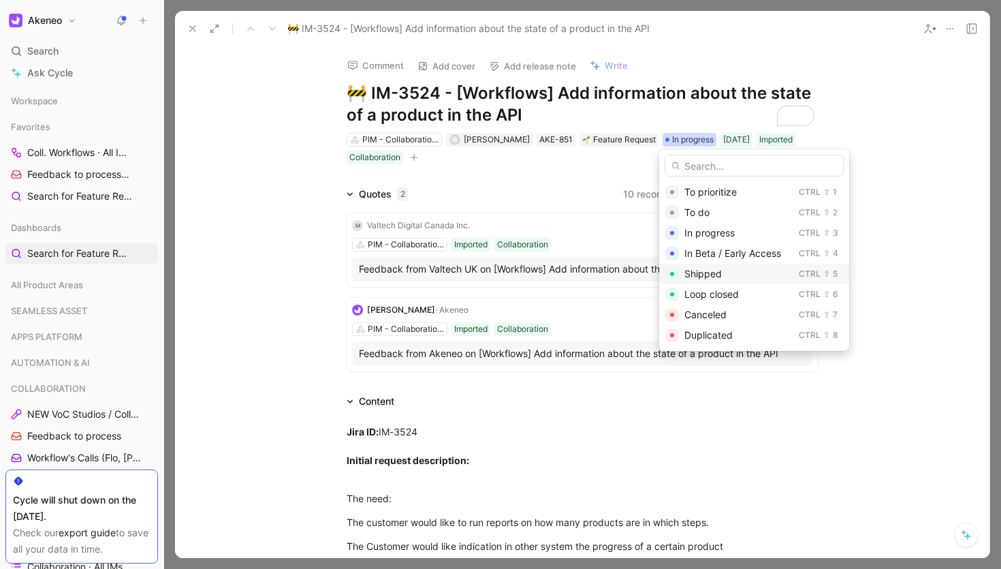
click at [707, 277] on span "Shipped" at bounding box center [702, 274] width 37 height 12
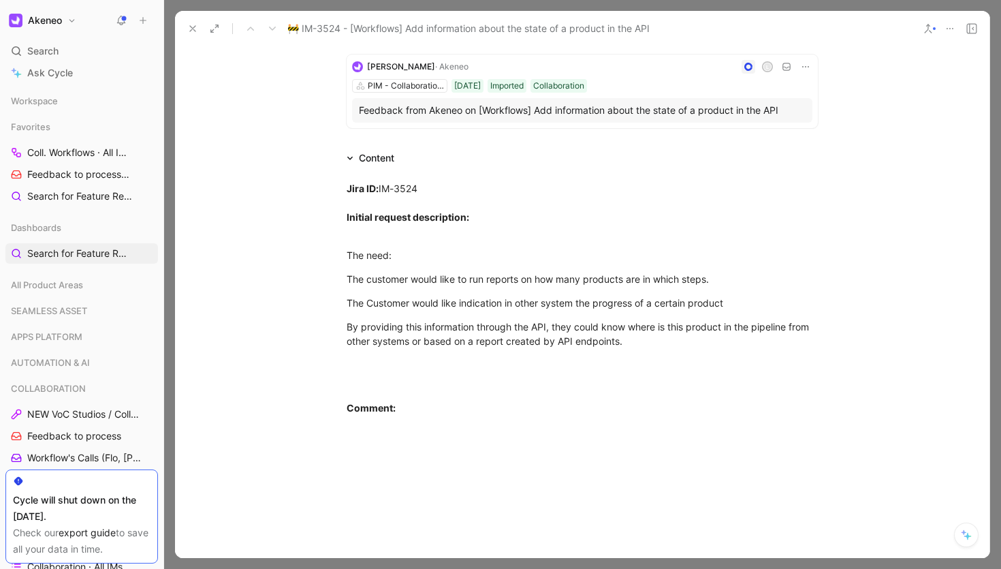
click at [413, 160] on div "Content" at bounding box center [582, 158] width 523 height 16
click at [385, 153] on div "Content" at bounding box center [376, 158] width 35 height 16
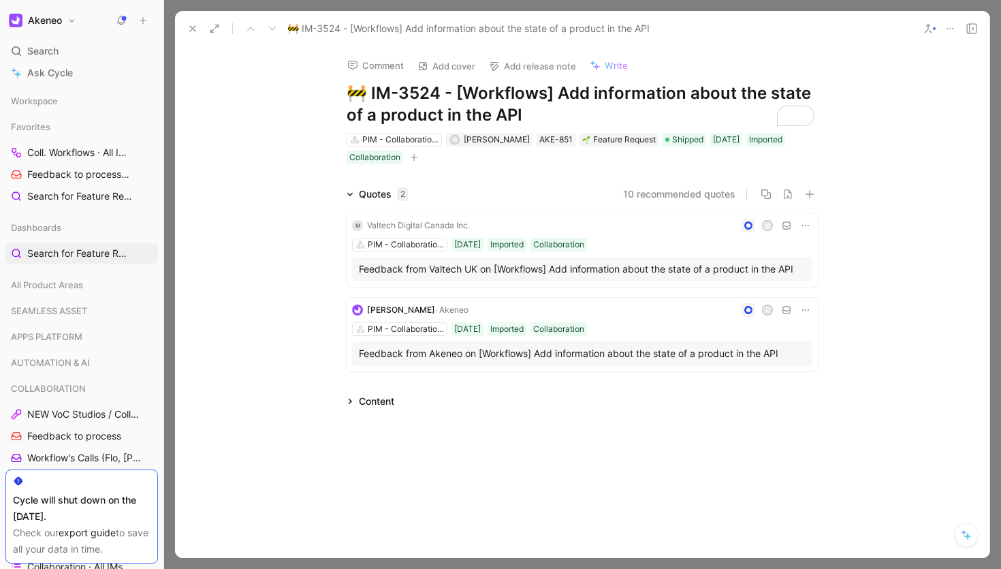
click at [371, 402] on div "Content" at bounding box center [376, 401] width 35 height 16
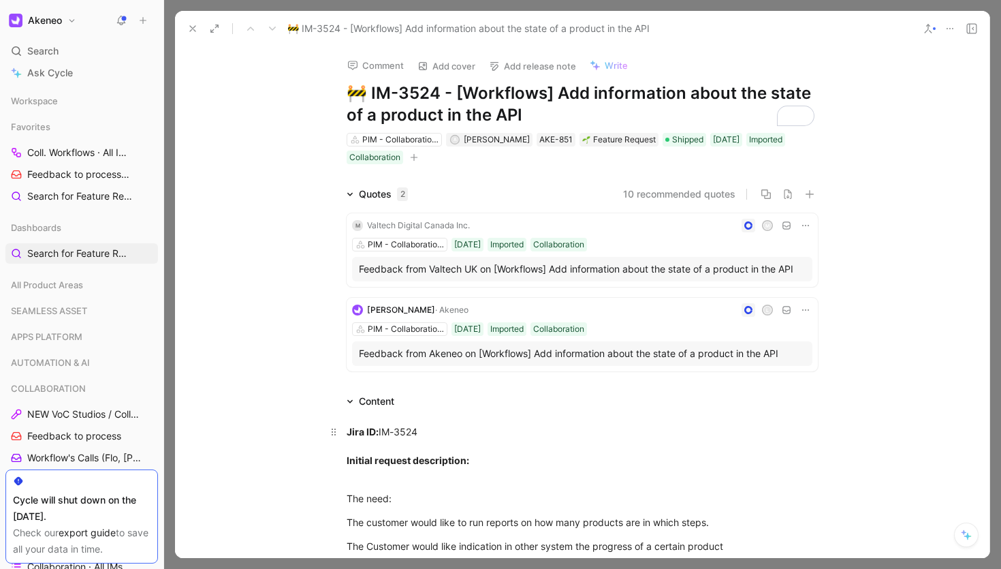
click at [347, 432] on strong "Jira ID:" at bounding box center [363, 432] width 32 height 12
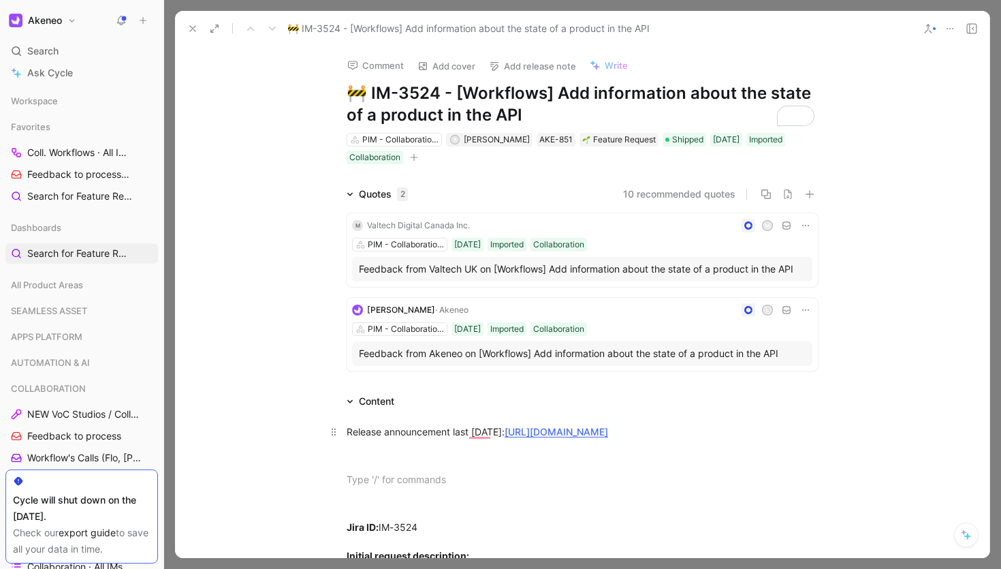
click at [386, 443] on p "Release announcement last 22th of Sept. 2025: https://akeneo.slack.com/archives…" at bounding box center [582, 431] width 523 height 22
click at [386, 462] on div "To enrich screen reader interactions, please activate Accessibility in Grammarl…" at bounding box center [582, 455] width 471 height 14
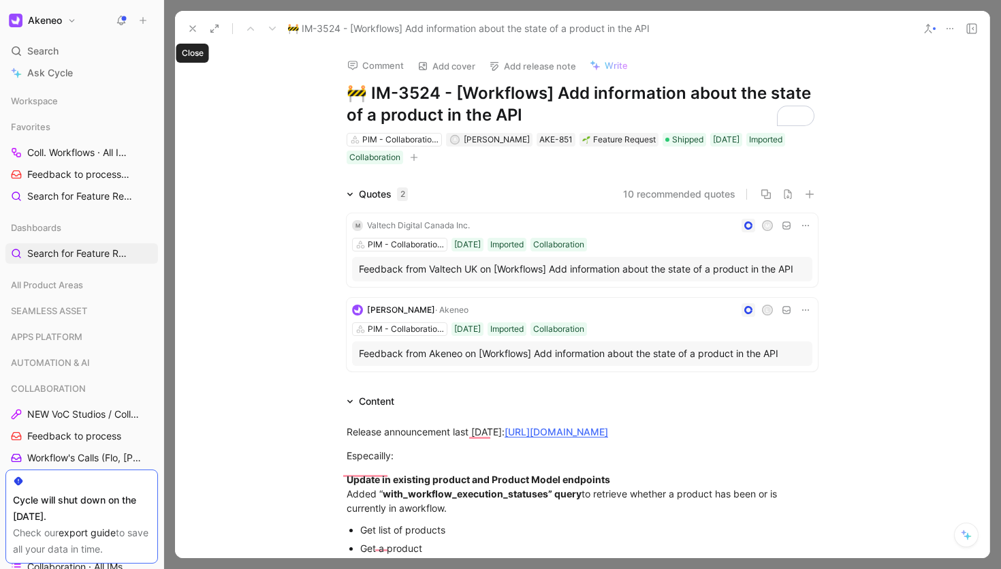
click at [197, 29] on icon at bounding box center [192, 28] width 11 height 11
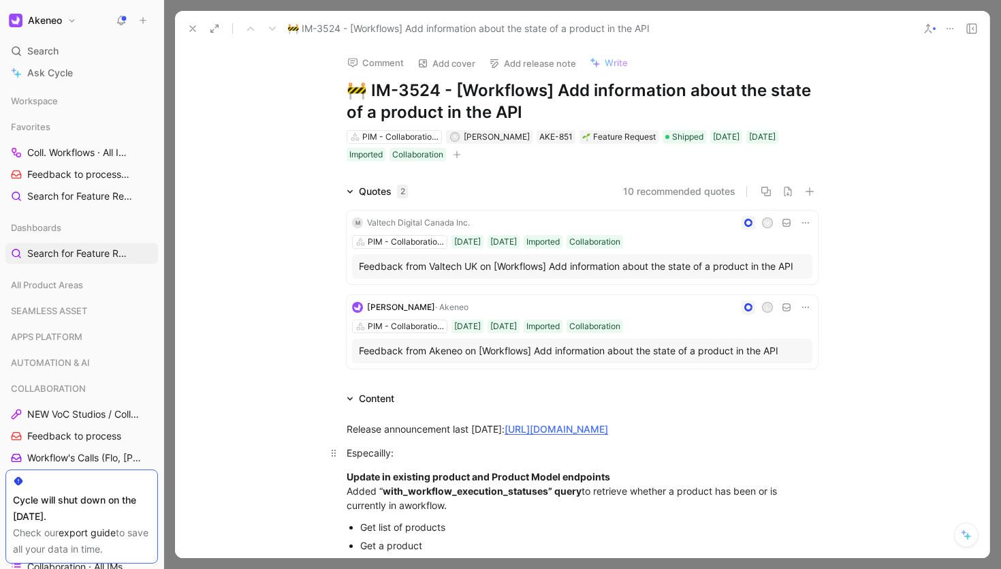
click at [377, 460] on div "Especailly:" at bounding box center [582, 452] width 471 height 14
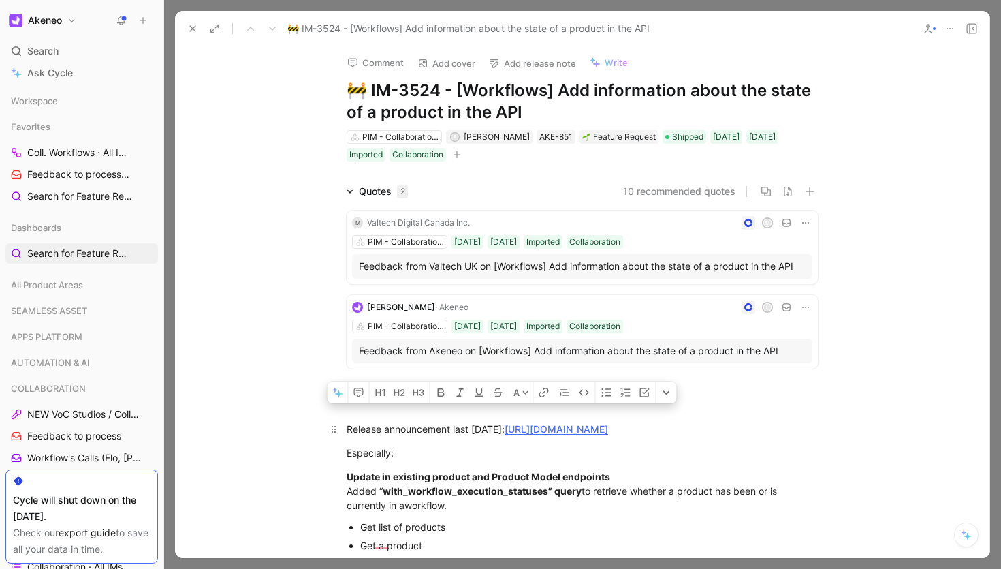
drag, startPoint x: 681, startPoint y: 451, endPoint x: 347, endPoint y: 422, distance: 335.0
click at [347, 422] on p "Release announcement last 22th of Sept. 2025: https://akeneo.slack.com/archives…" at bounding box center [582, 428] width 523 height 22
copy div "Release announcement last 22th of Sept. 2025: https://akeneo.slack.com/archives…"
click at [457, 432] on div "Release announcement last 22th of Sept. 2025: https://akeneo.slack.com/archives…" at bounding box center [582, 429] width 471 height 14
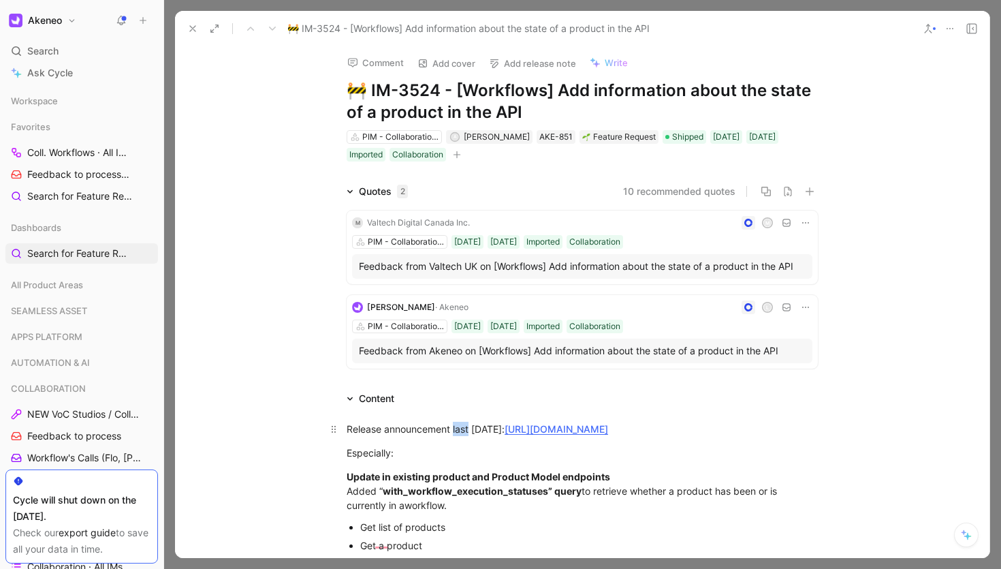
click at [457, 432] on div "Release announcement last 22th of Sept. 2025: https://akeneo.slack.com/archives…" at bounding box center [582, 429] width 471 height 14
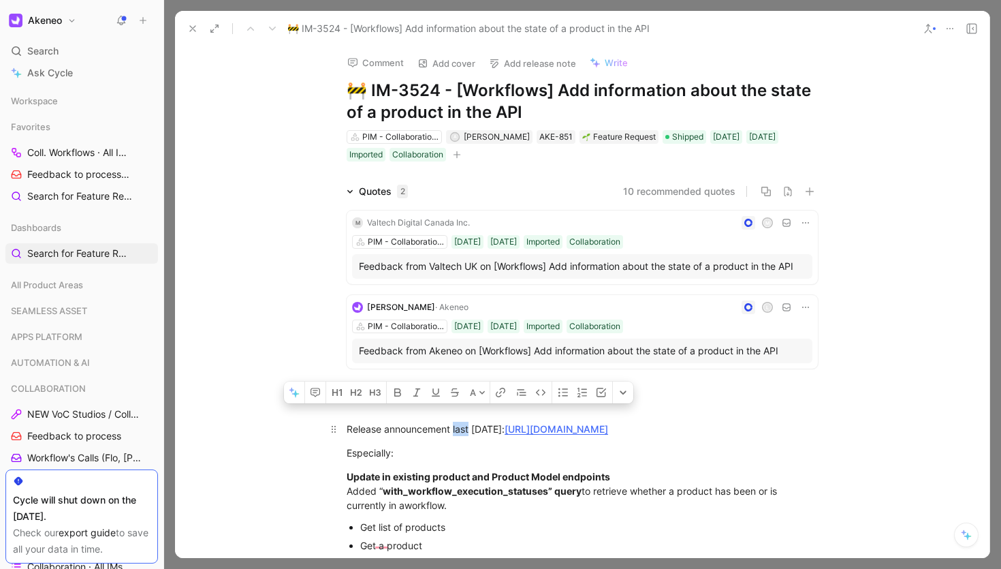
click at [457, 432] on div "Release announcement last 22th of Sept. 2025: https://akeneo.slack.com/archives…" at bounding box center [582, 429] width 471 height 14
click at [444, 398] on icon "button" at bounding box center [441, 392] width 11 height 11
click at [704, 436] on div "Release announcement last 22th of Sept. 2025: https://akeneo.slack.com/archives…" at bounding box center [582, 429] width 471 height 14
drag, startPoint x: 707, startPoint y: 447, endPoint x: 312, endPoint y: 406, distance: 397.2
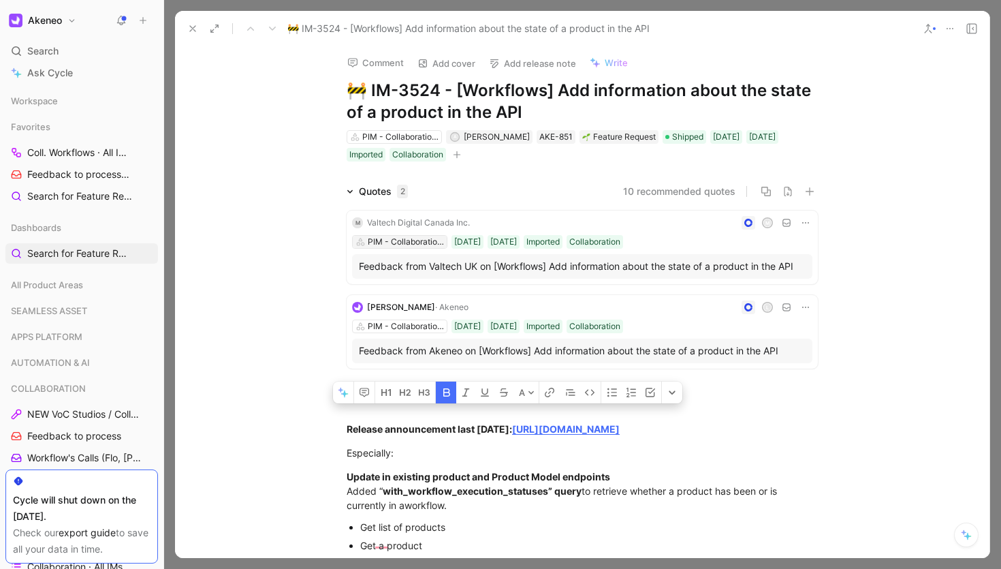
copy div "Release announcement last 22th of Sept. 2025: https://akeneo.slack.com/archives…"
click at [196, 33] on icon at bounding box center [192, 28] width 11 height 11
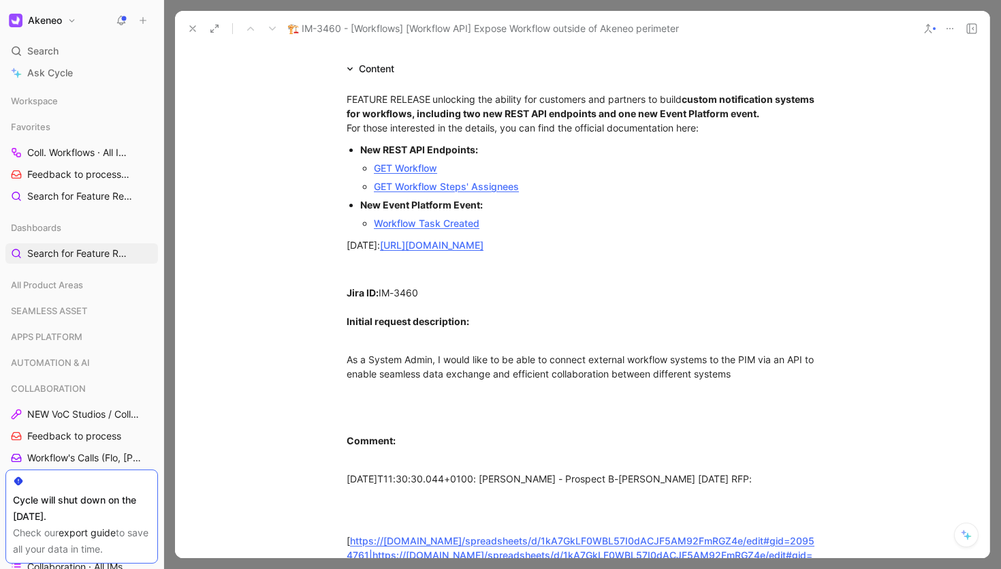
scroll to position [1163, 0]
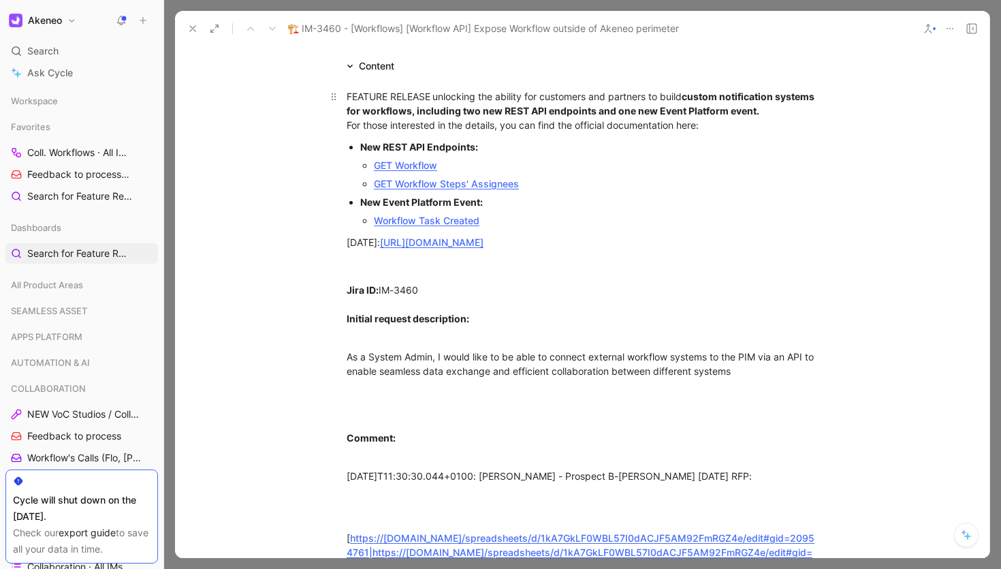
click at [347, 132] on div "FEATURE RELEASE unlocking the ability for customers and partners to build custo…" at bounding box center [582, 110] width 471 height 43
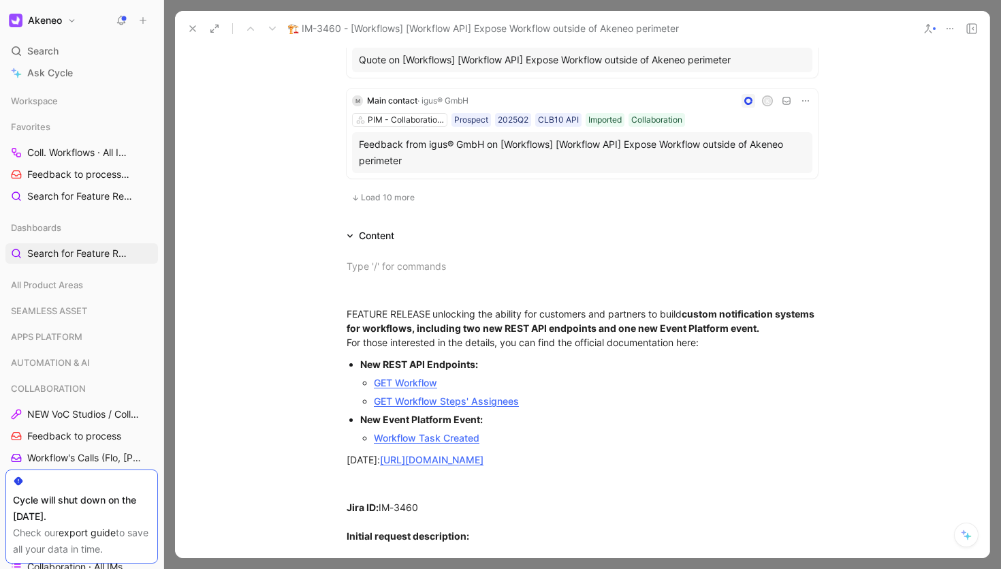
scroll to position [969, 0]
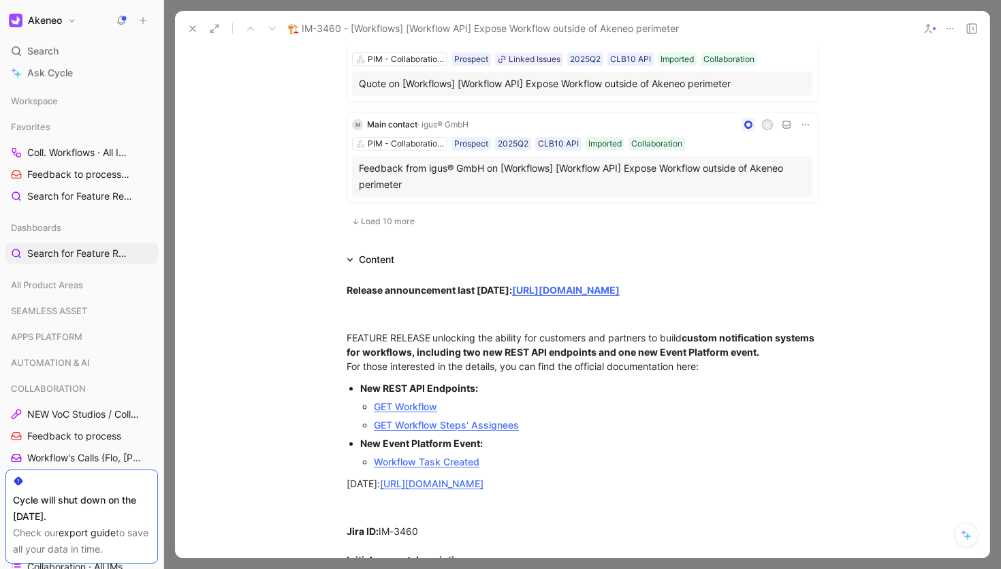
click at [188, 24] on icon at bounding box center [192, 28] width 11 height 11
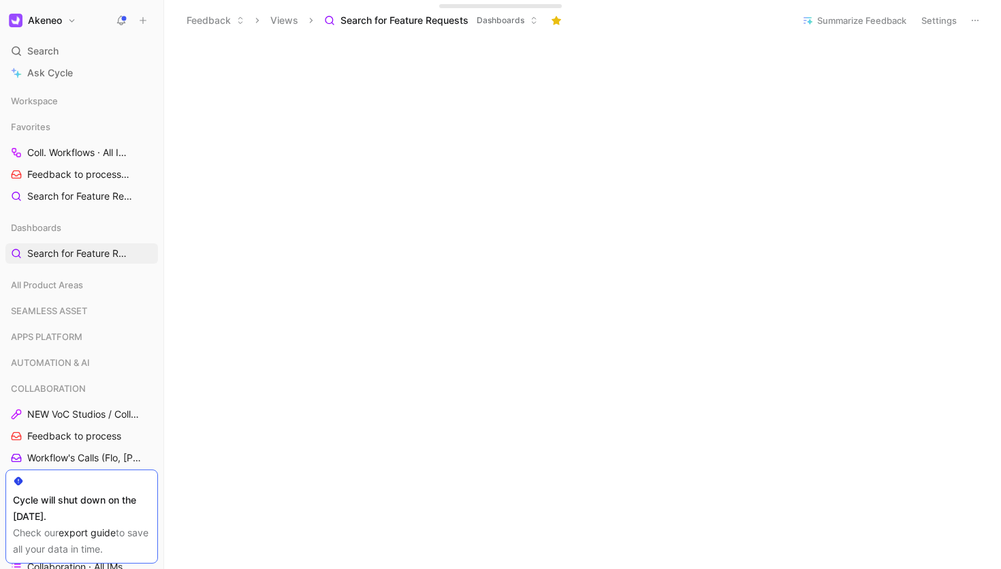
scroll to position [93, 0]
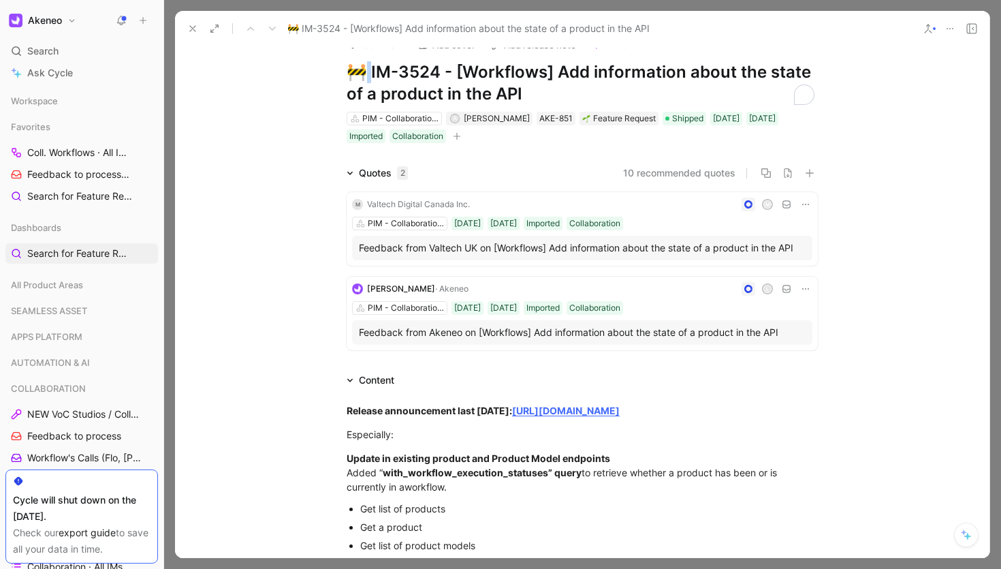
scroll to position [21, 0]
drag, startPoint x: 364, startPoint y: 72, endPoint x: 345, endPoint y: 70, distance: 19.1
click at [347, 70] on h1 "🚧 IM-3524 - [Workflows] Add information about the state of a product in the API" at bounding box center [582, 83] width 471 height 44
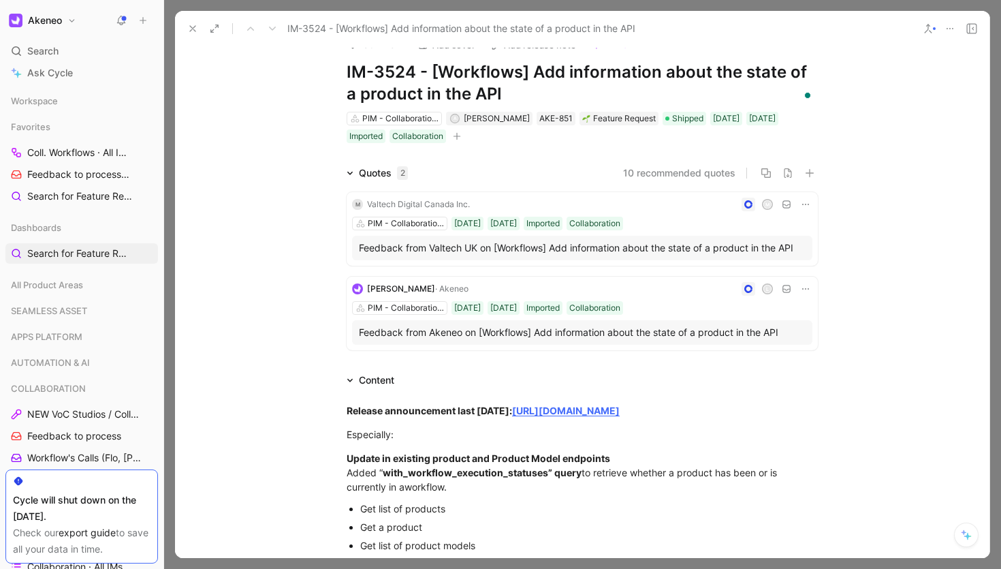
click at [347, 72] on h1 "IM-3524 - [Workflows] Add information about the state of a product in the API" at bounding box center [582, 83] width 471 height 44
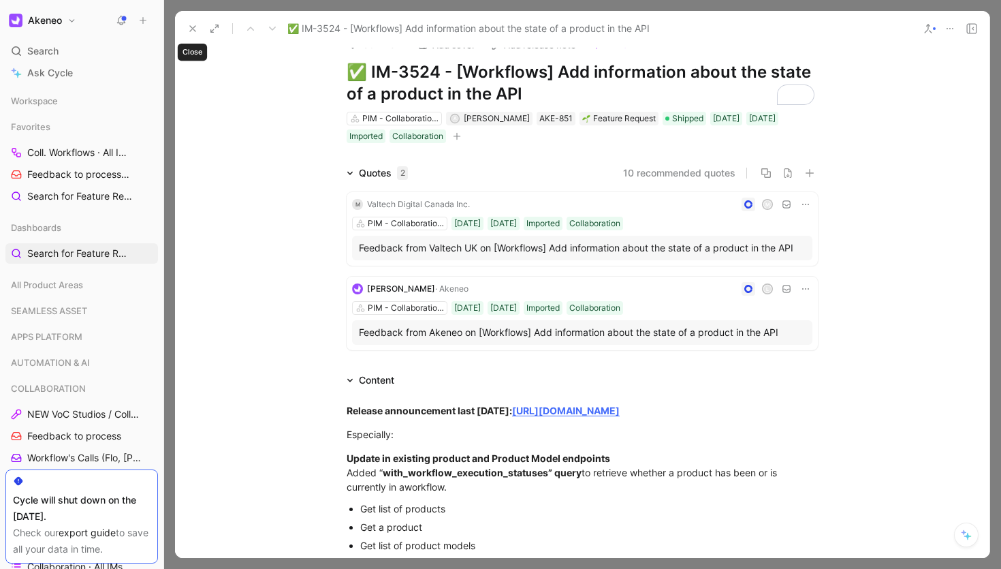
click at [192, 27] on icon at bounding box center [192, 28] width 11 height 11
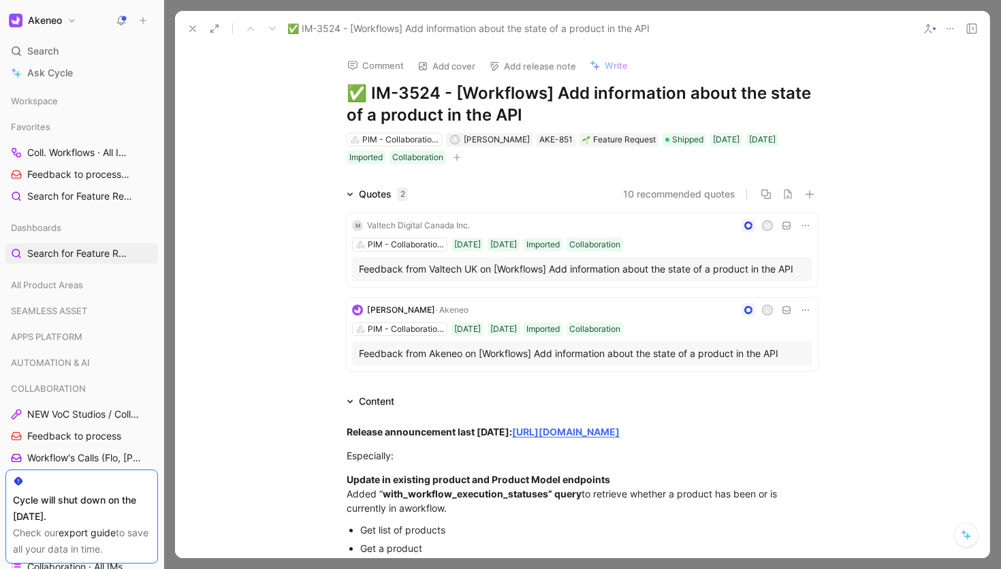
click at [275, 104] on div "Comment Add cover Add release note Write ✅ IM-3524 - [Workflows] Add informatio…" at bounding box center [582, 301] width 815 height 511
click at [195, 31] on icon at bounding box center [192, 28] width 11 height 11
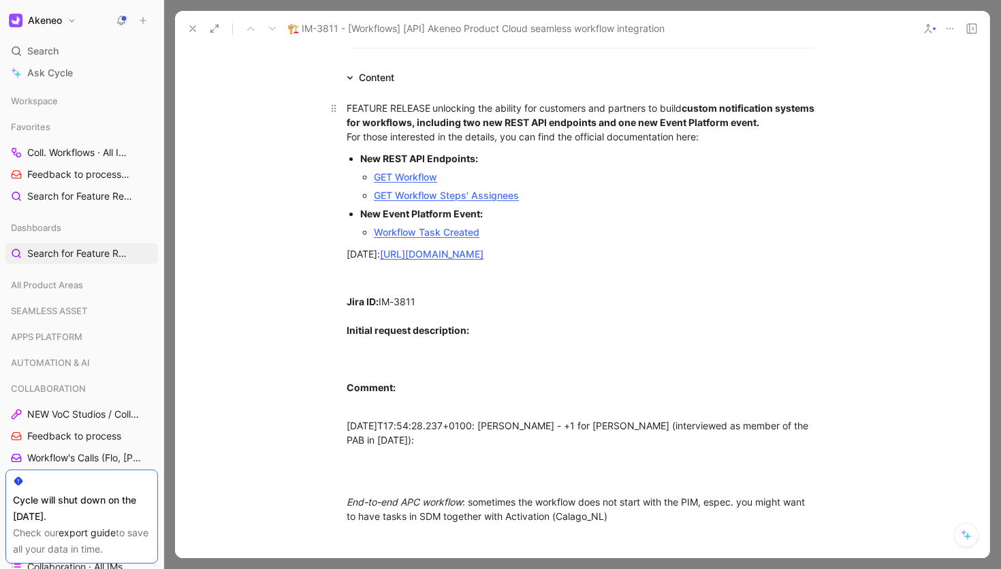
scroll to position [1053, 0]
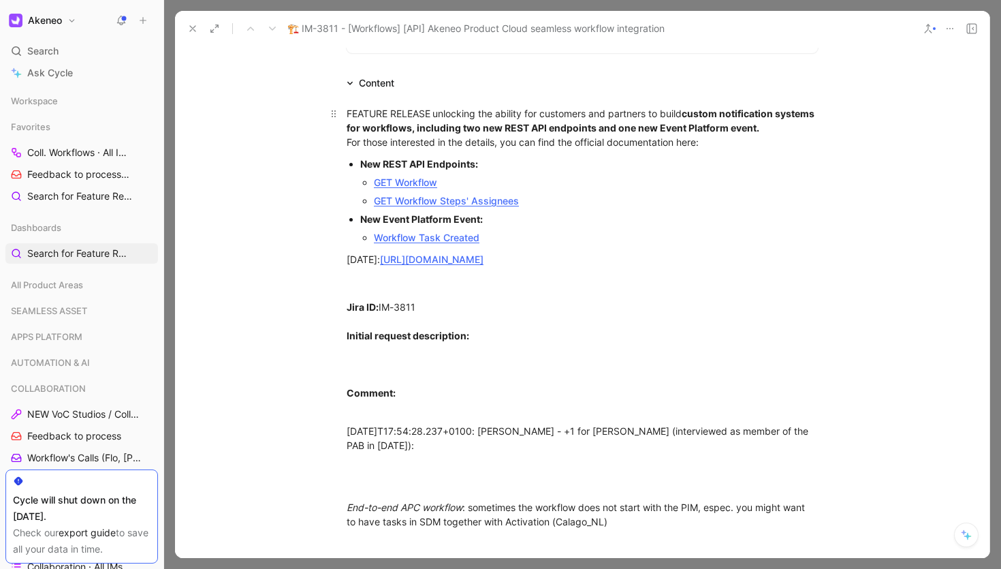
click at [347, 127] on div "FEATURE RELEASE unlocking the ability for customers and partners to build custo…" at bounding box center [582, 127] width 471 height 43
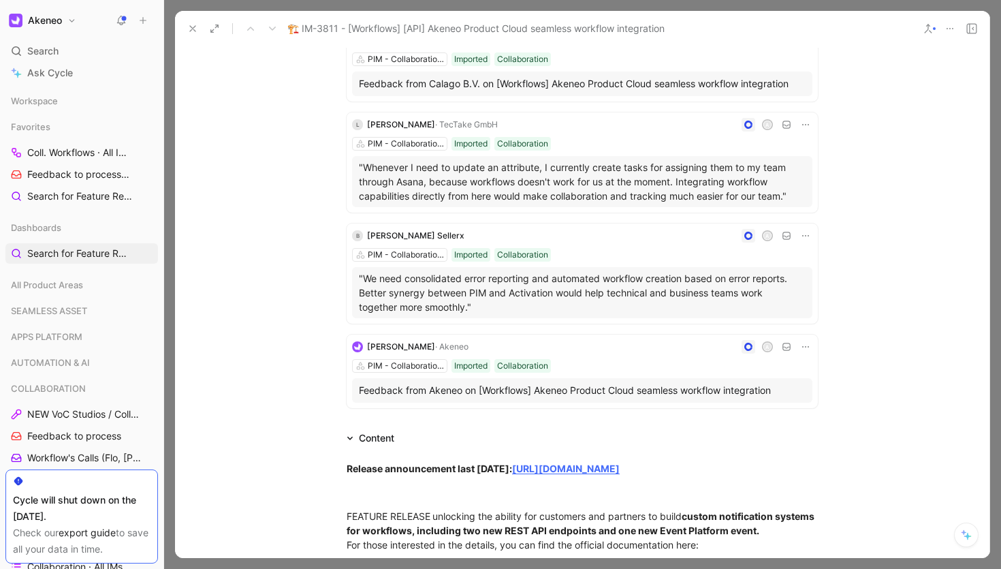
scroll to position [783, 0]
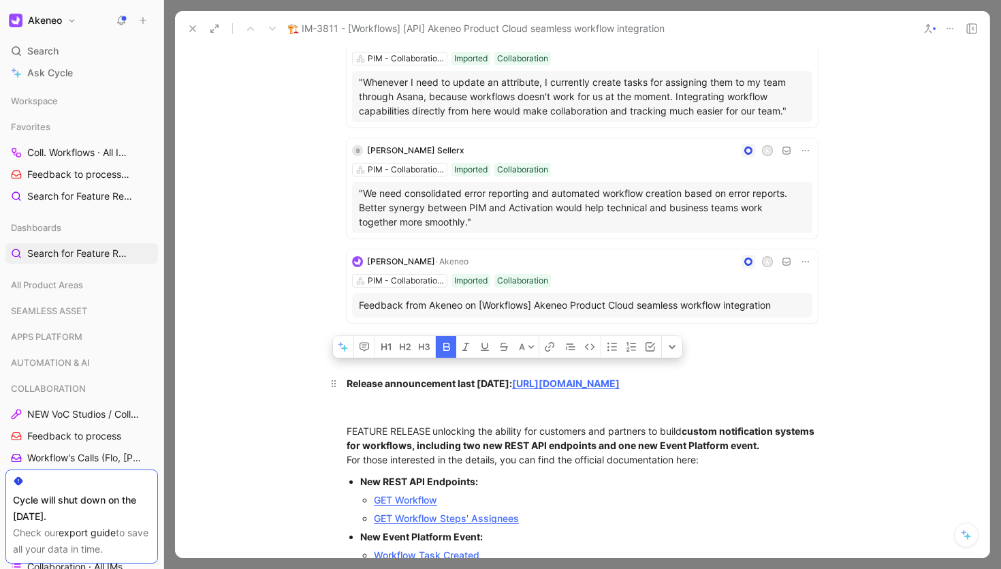
drag, startPoint x: 693, startPoint y: 415, endPoint x: 339, endPoint y: 399, distance: 354.5
click at [339, 394] on p "Release announcement last [DATE]: [URL][DOMAIN_NAME]" at bounding box center [582, 383] width 523 height 22
copy div "Release announcement last [DATE]: [URL][DOMAIN_NAME]"
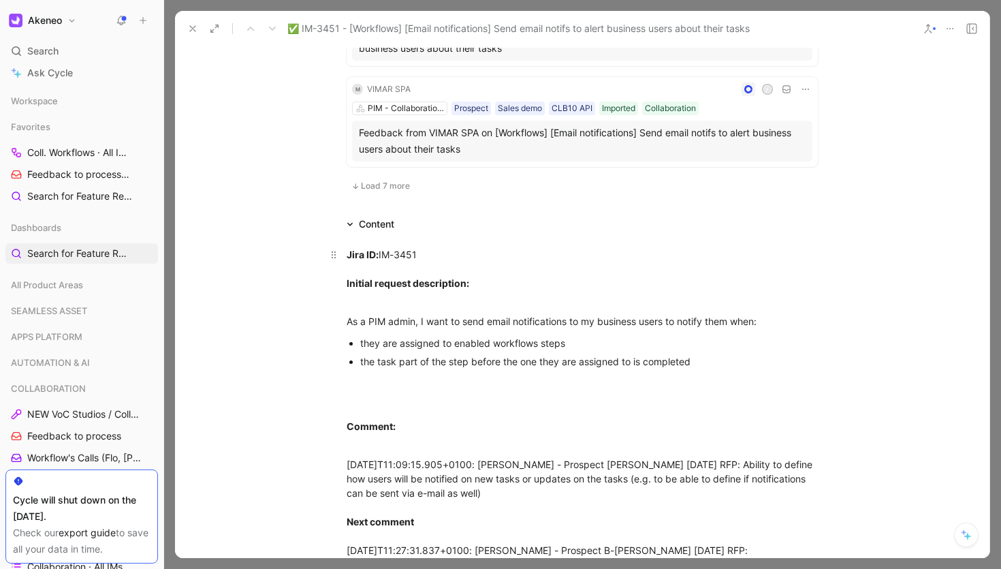
scroll to position [1085, 0]
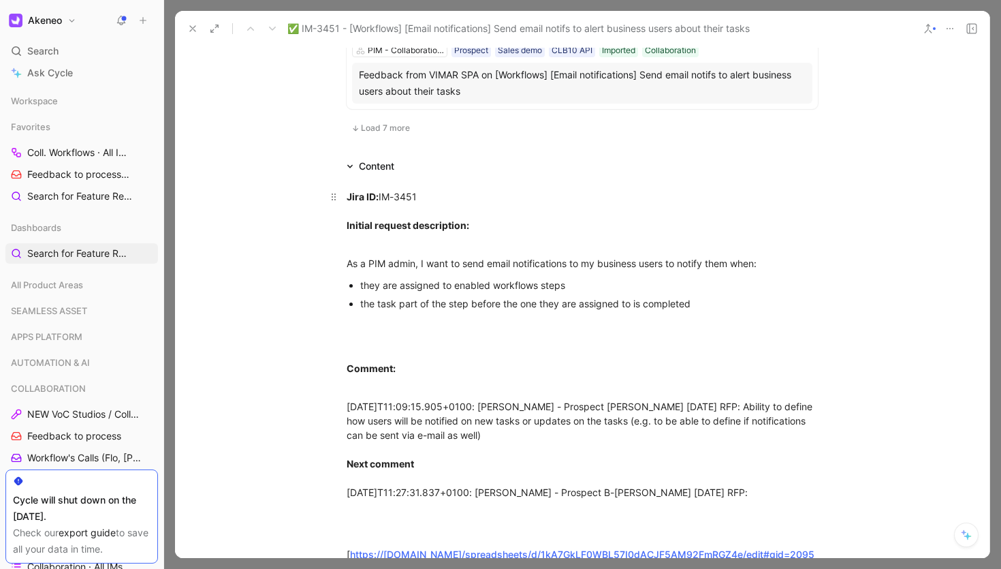
click at [347, 202] on strong "Jira ID:" at bounding box center [363, 197] width 32 height 12
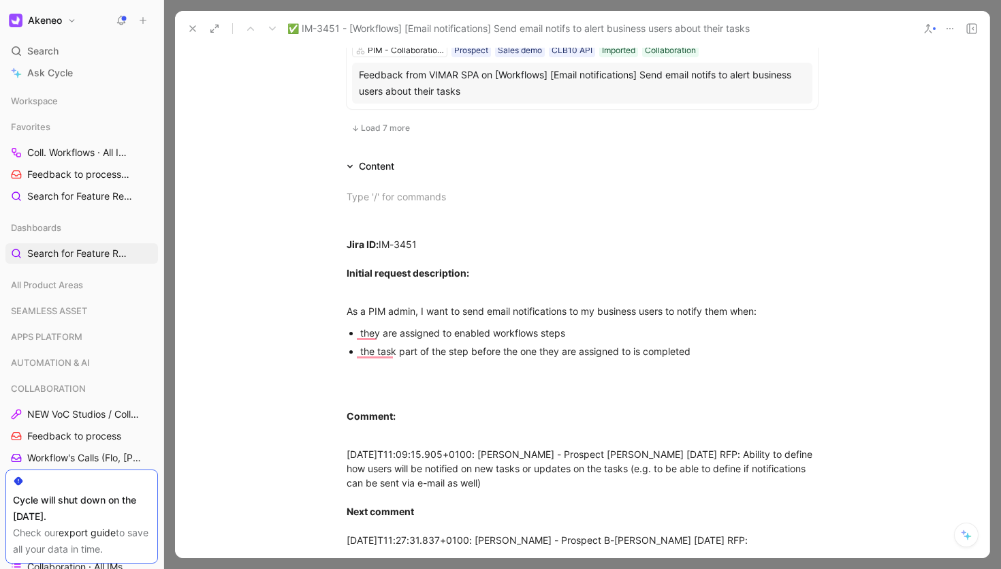
scroll to position [1061, 0]
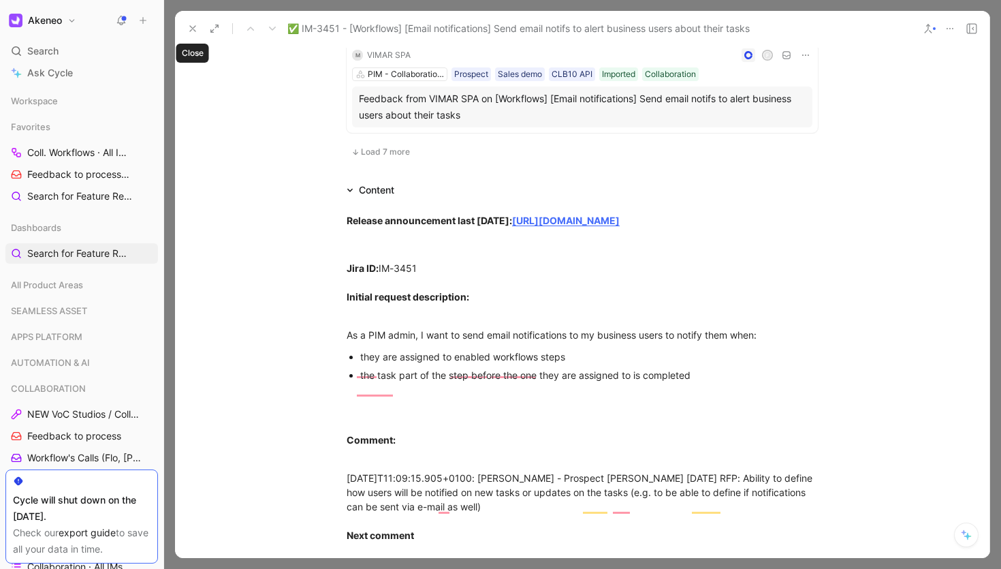
click at [195, 29] on icon at bounding box center [192, 28] width 11 height 11
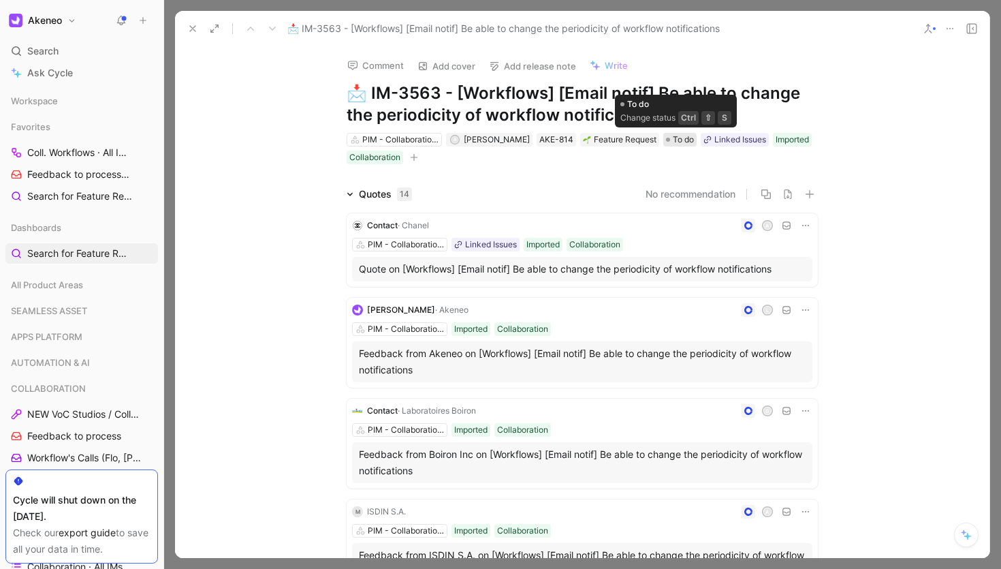
click at [675, 145] on span "To do" at bounding box center [683, 140] width 21 height 14
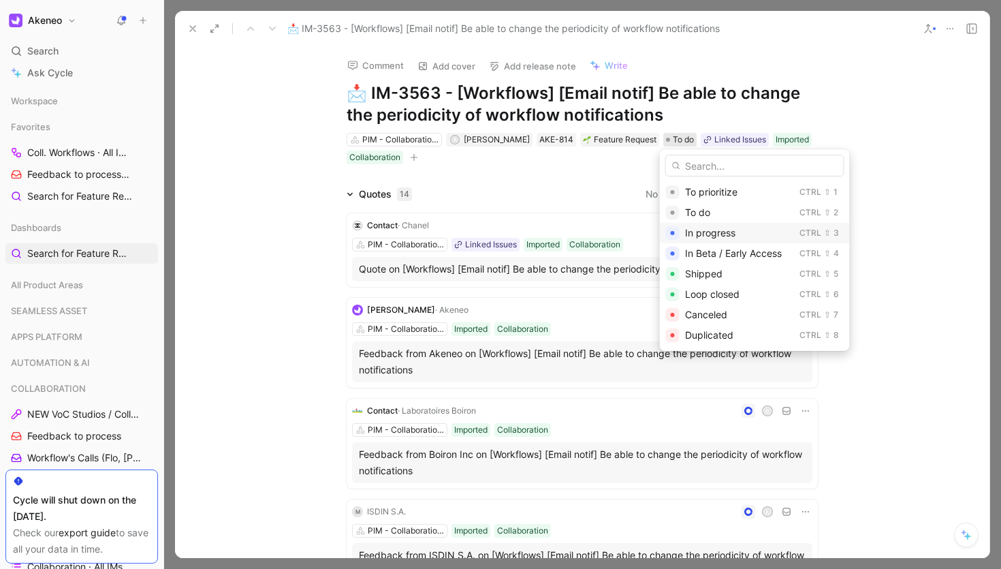
click at [714, 235] on span "In progress" at bounding box center [710, 233] width 50 height 12
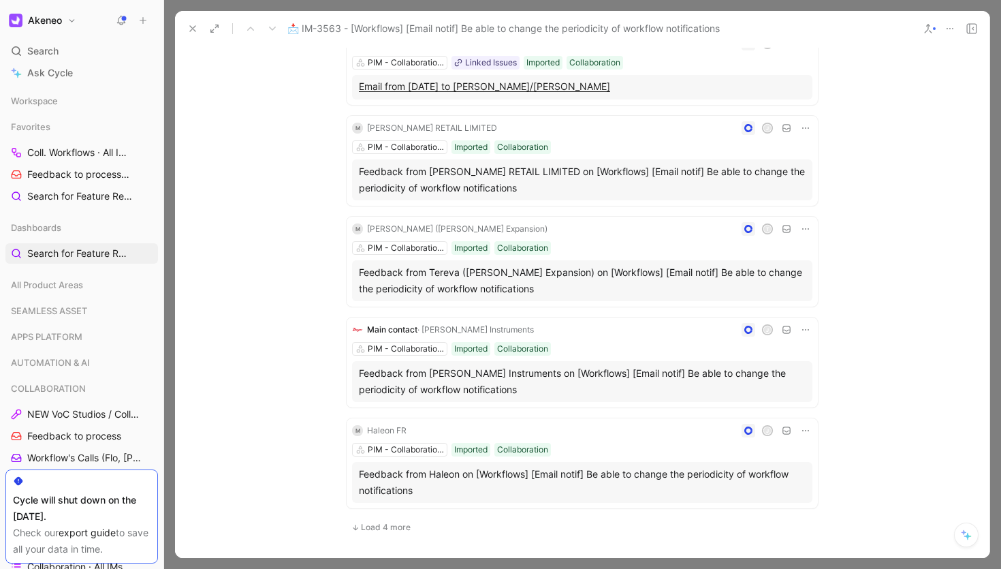
scroll to position [943, 0]
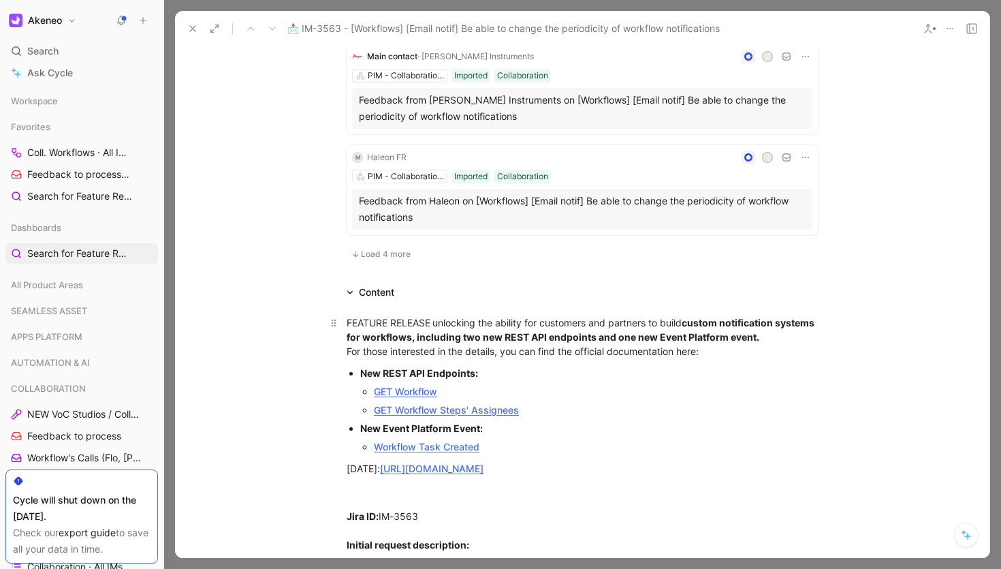
click at [347, 315] on div "FEATURE RELEASE unlocking the ability for customers and partners to build custo…" at bounding box center [582, 336] width 471 height 43
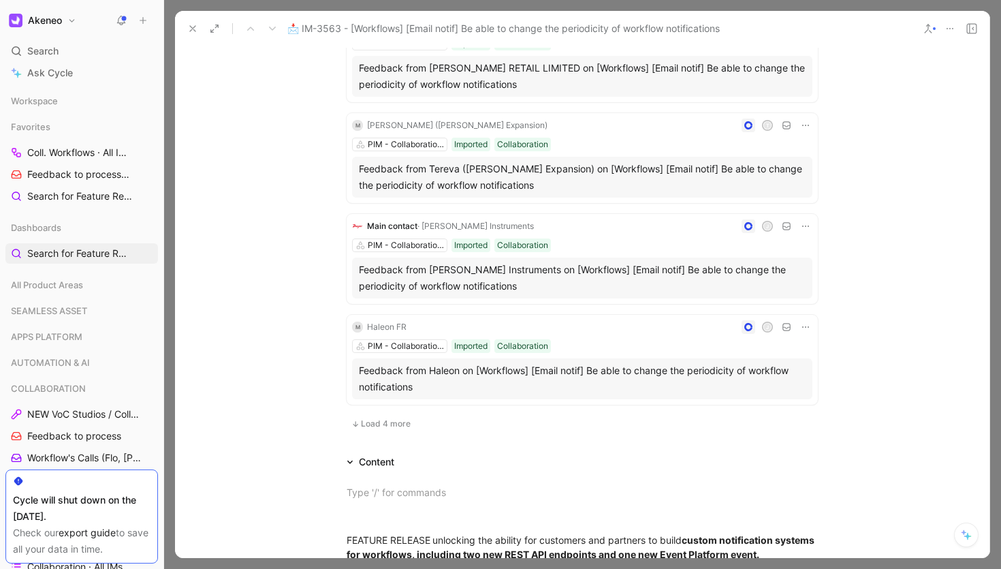
scroll to position [749, 0]
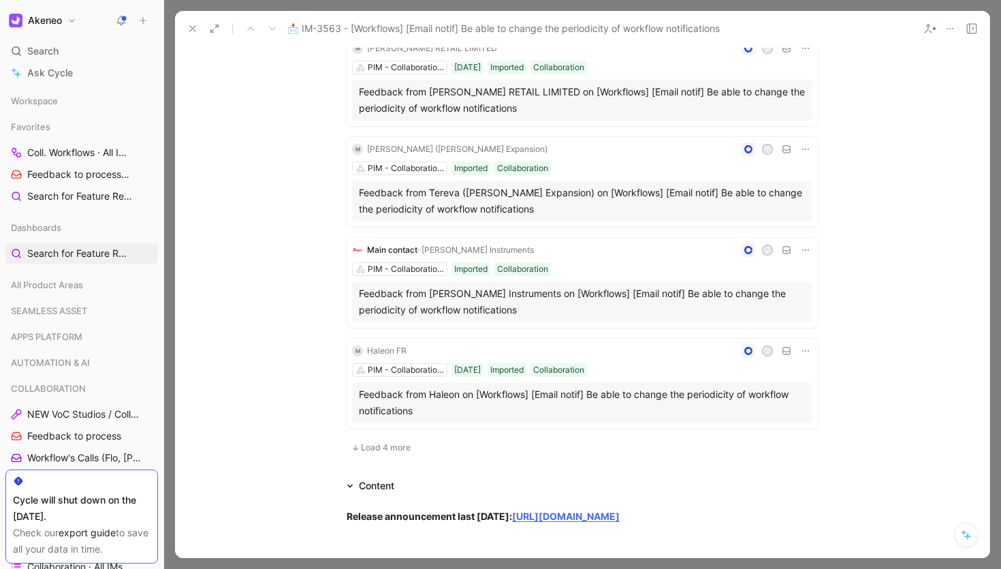
click at [198, 31] on icon at bounding box center [192, 28] width 11 height 11
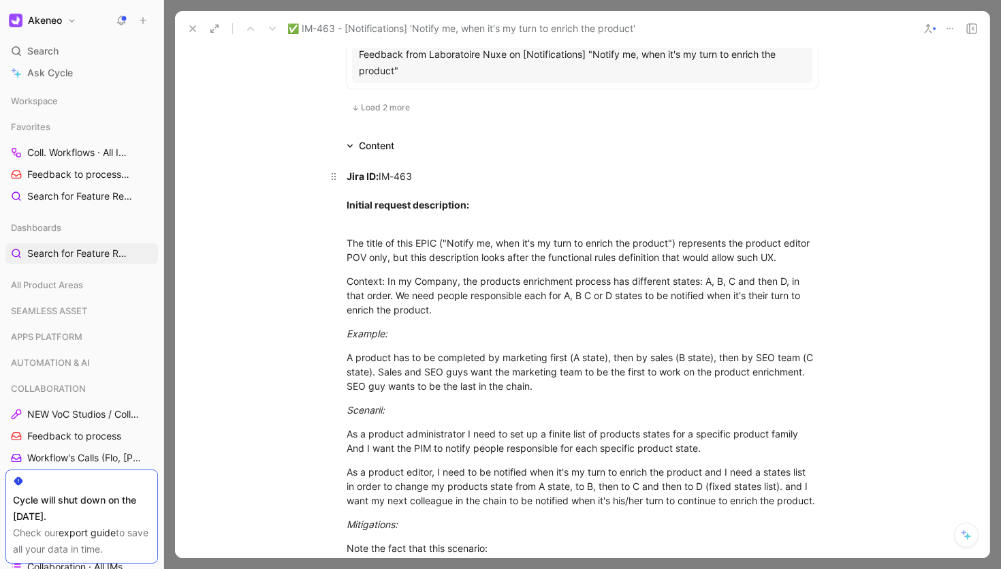
scroll to position [1052, 0]
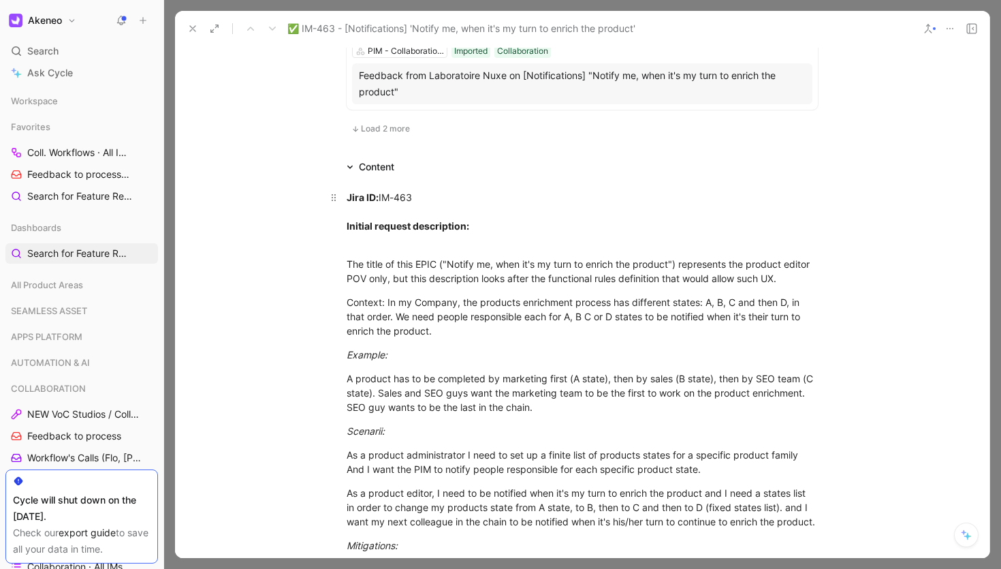
click at [347, 191] on strong "Jira ID:" at bounding box center [363, 197] width 32 height 12
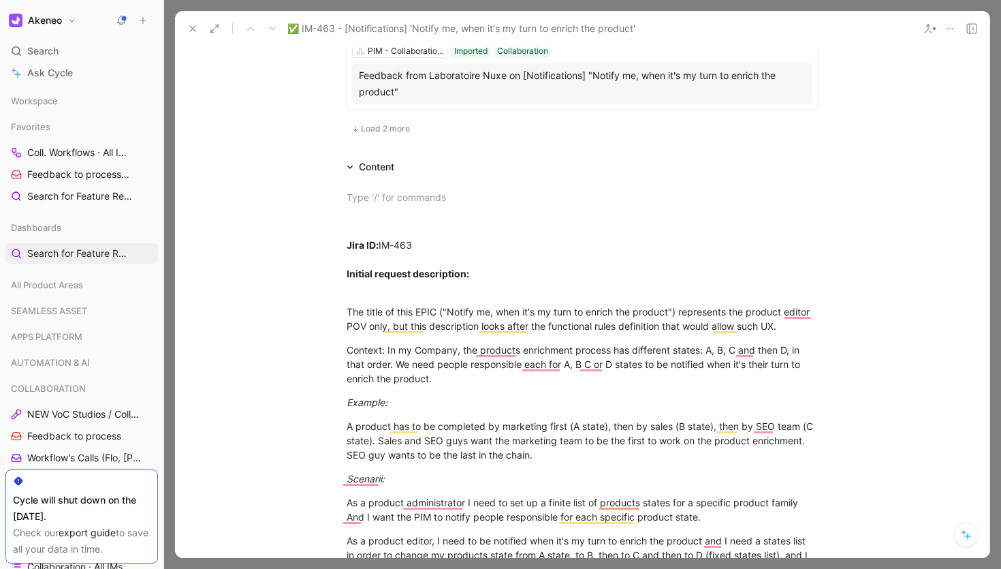
scroll to position [1028, 0]
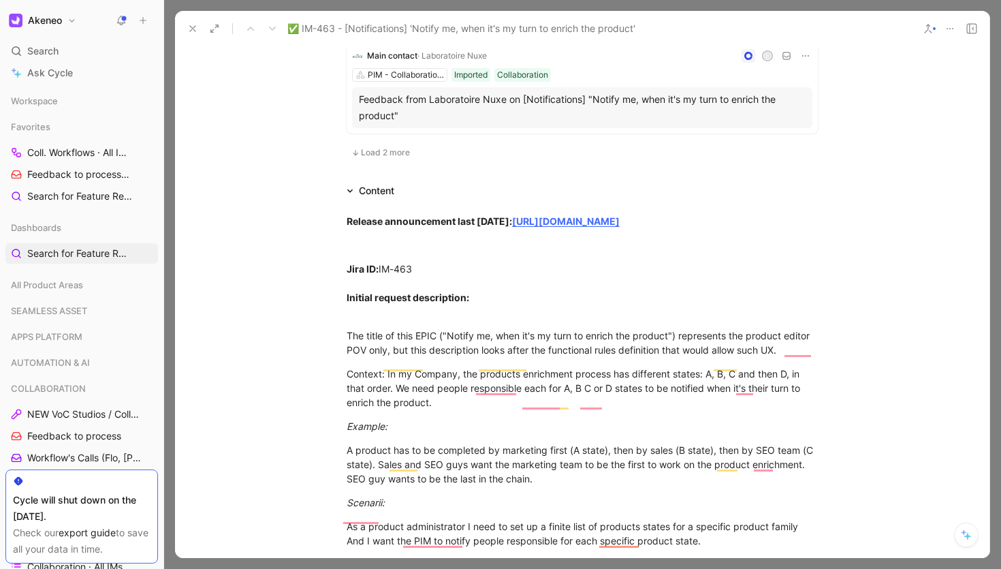
click at [193, 29] on use at bounding box center [192, 28] width 5 height 5
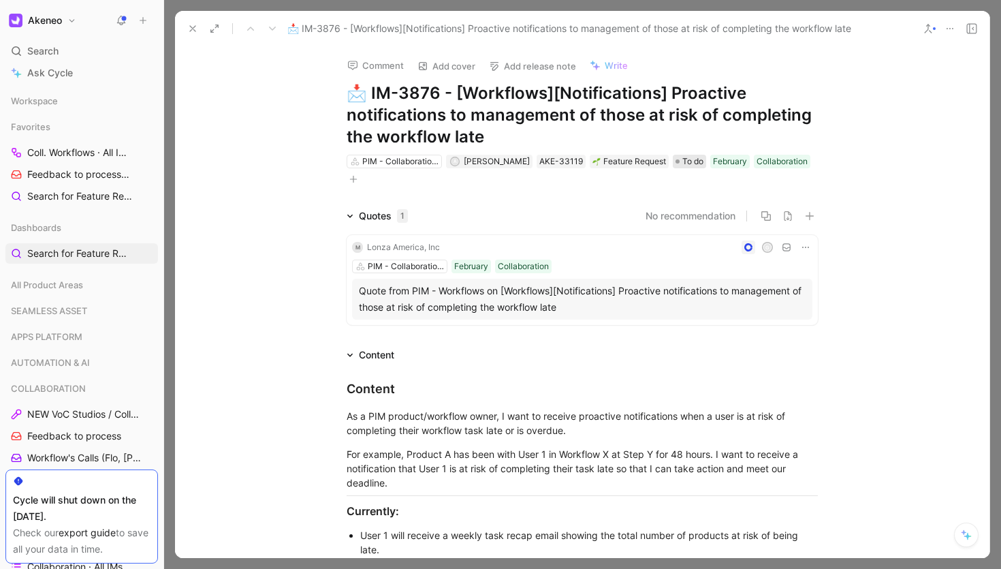
click at [682, 164] on span "To do" at bounding box center [692, 162] width 21 height 14
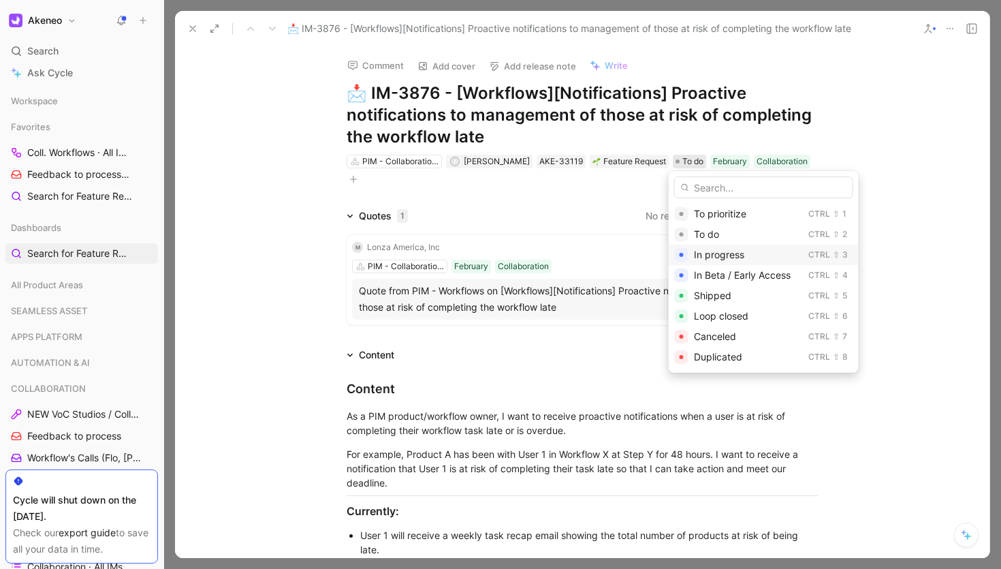
click at [719, 259] on span "In progress" at bounding box center [719, 255] width 50 height 12
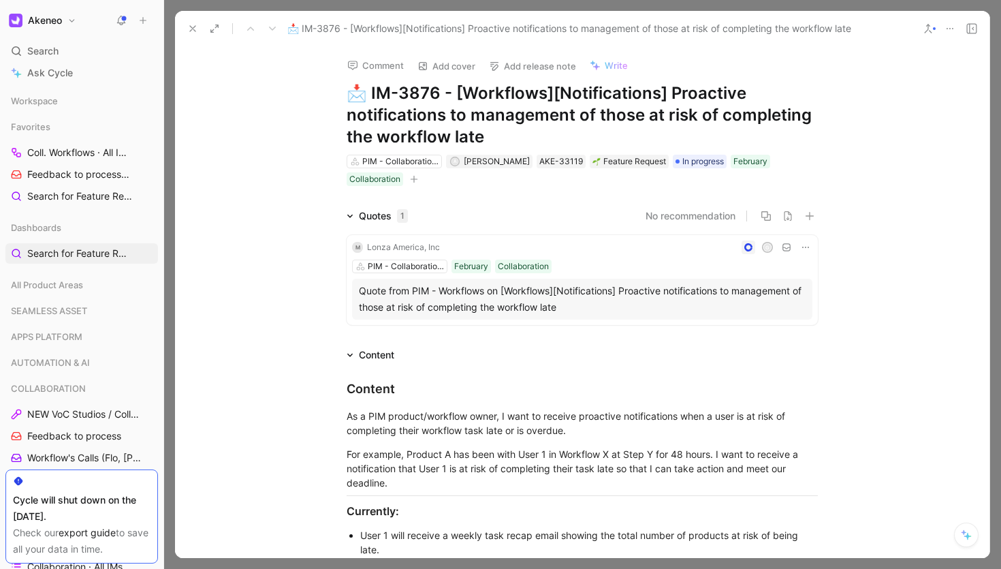
click at [267, 238] on div "Quotes 1 No recommendation m Lonza America, Inc G PIM - Collaboration Workflows…" at bounding box center [582, 269] width 815 height 123
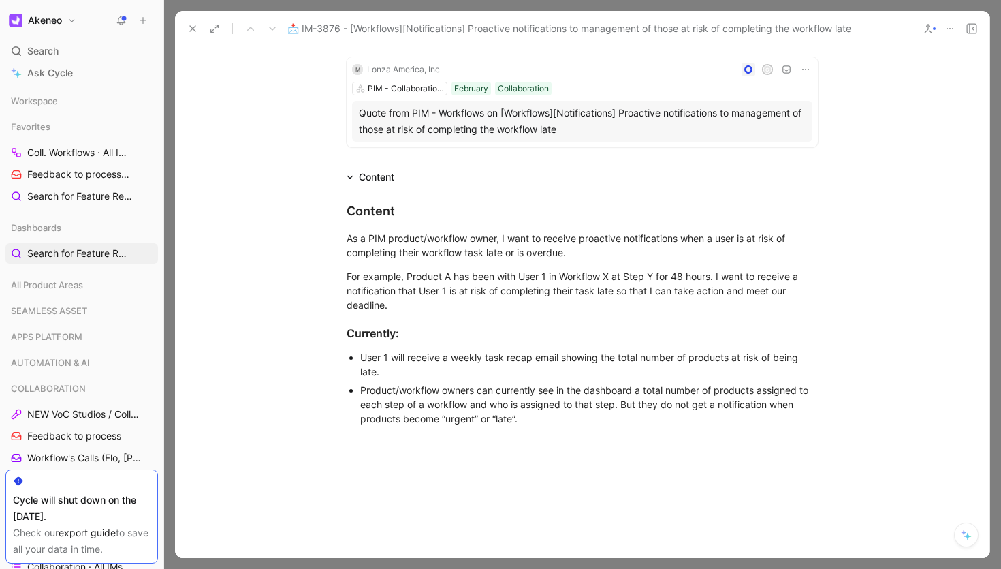
scroll to position [138, 0]
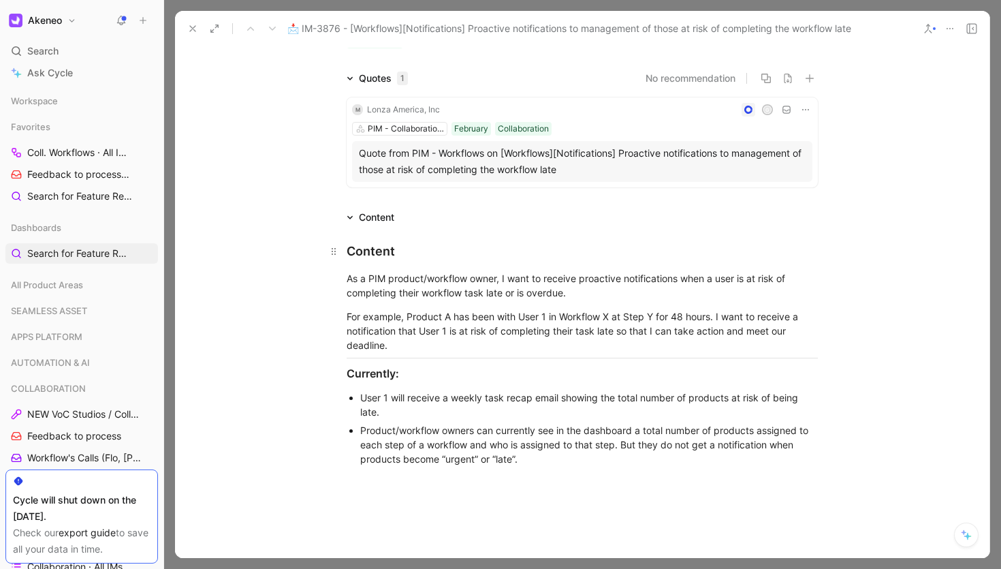
click at [347, 250] on div "Content" at bounding box center [582, 251] width 471 height 18
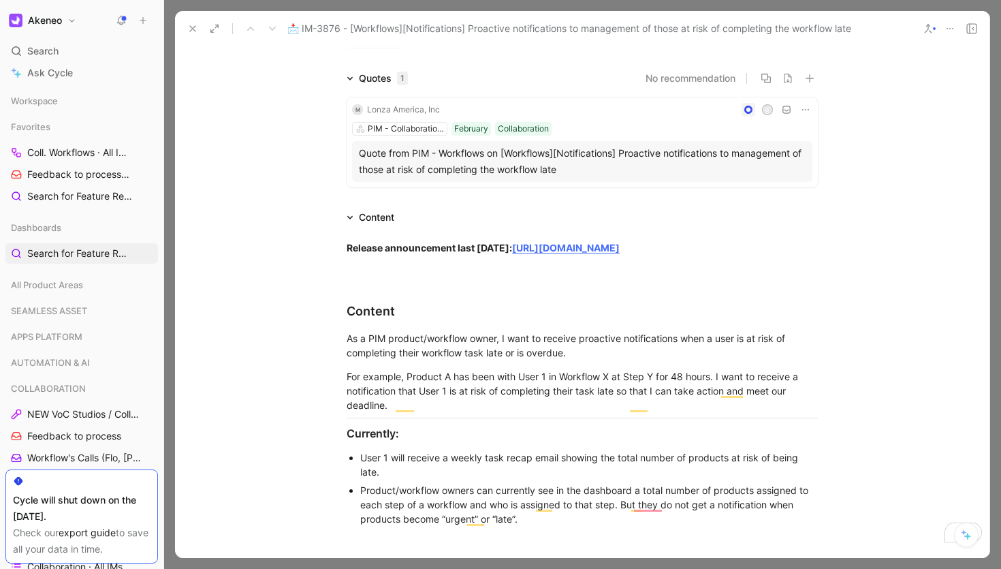
drag, startPoint x: 187, startPoint y: 29, endPoint x: 260, endPoint y: 6, distance: 76.5
click at [187, 29] on icon at bounding box center [192, 28] width 11 height 11
